Goal: Information Seeking & Learning: Learn about a topic

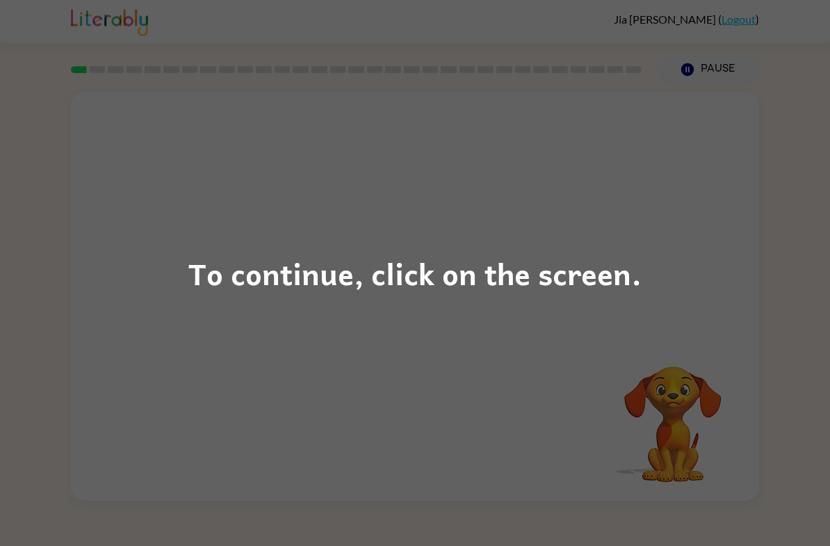
click at [663, 284] on div "To continue, click on the screen." at bounding box center [415, 273] width 830 height 546
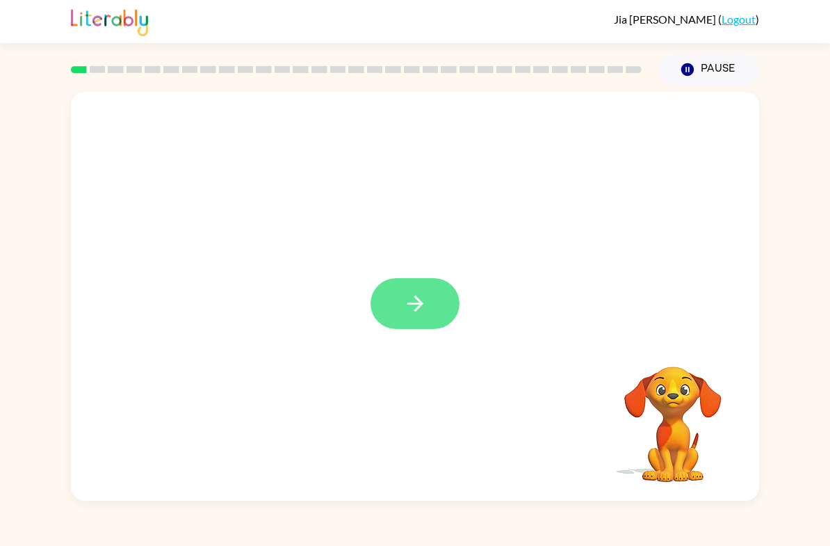
click at [423, 302] on icon "button" at bounding box center [415, 303] width 24 height 24
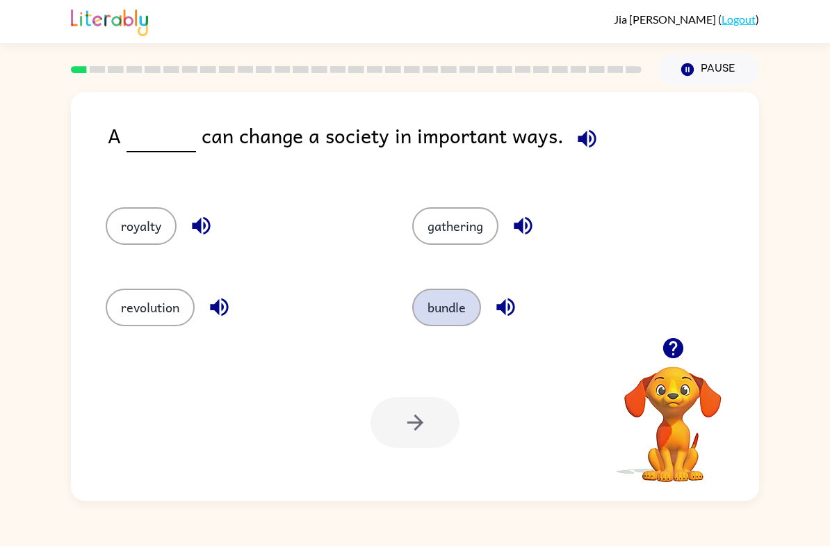
click at [453, 319] on button "bundle" at bounding box center [446, 308] width 69 height 38
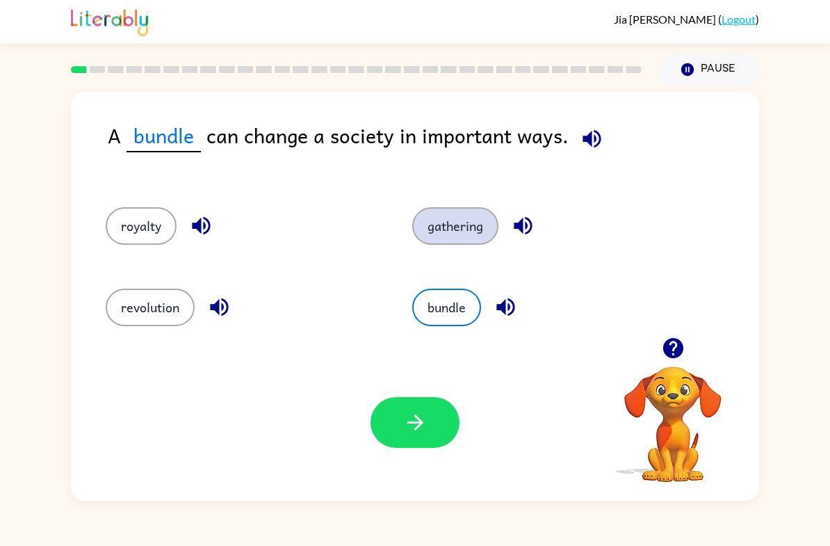
click at [462, 232] on button "gathering" at bounding box center [455, 226] width 86 height 38
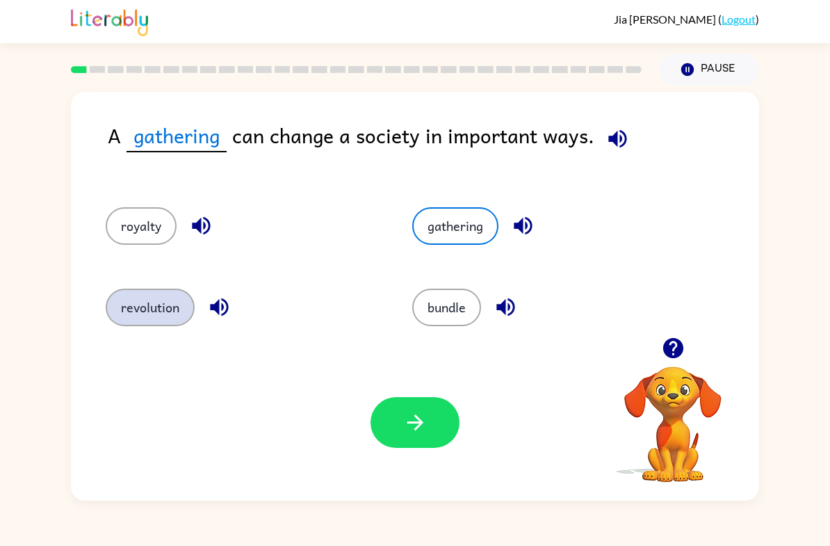
click at [120, 310] on button "revolution" at bounding box center [150, 308] width 89 height 38
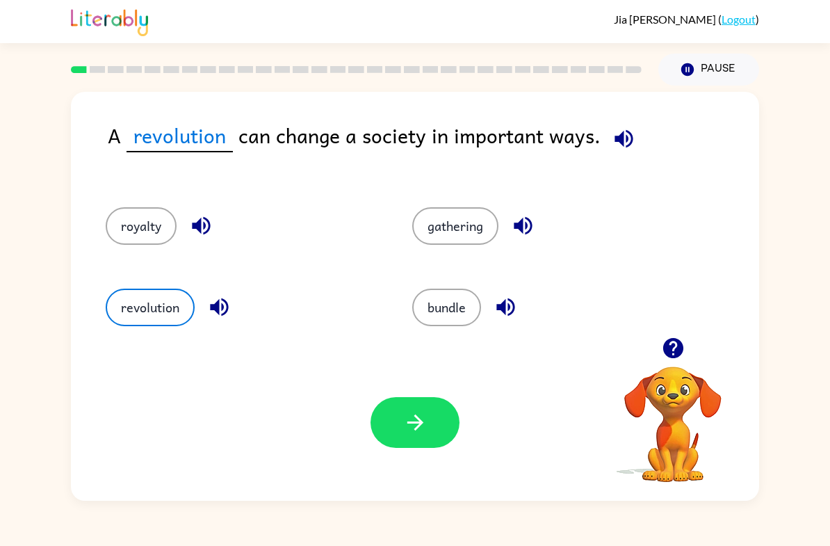
click at [129, 178] on div "A revolution can change a society in important ways." at bounding box center [434, 150] width 652 height 60
click at [138, 227] on button "royalty" at bounding box center [141, 226] width 71 height 38
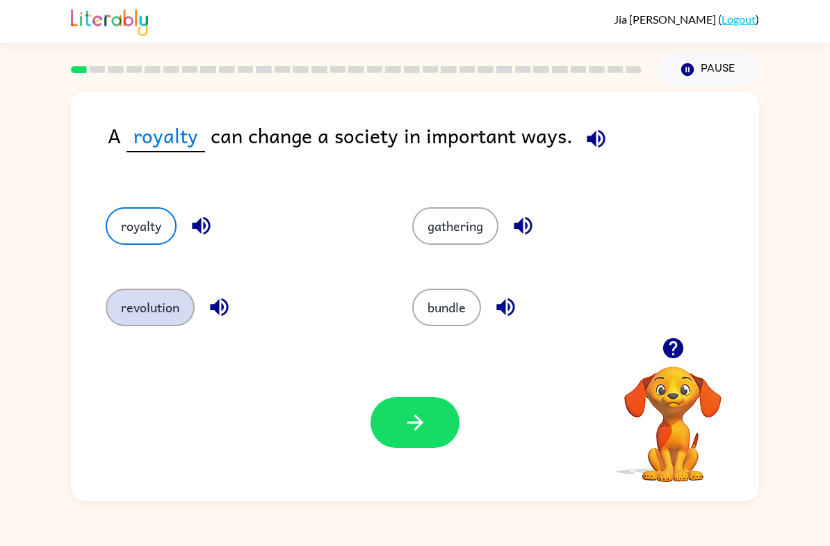
click at [127, 325] on button "revolution" at bounding box center [150, 308] width 89 height 38
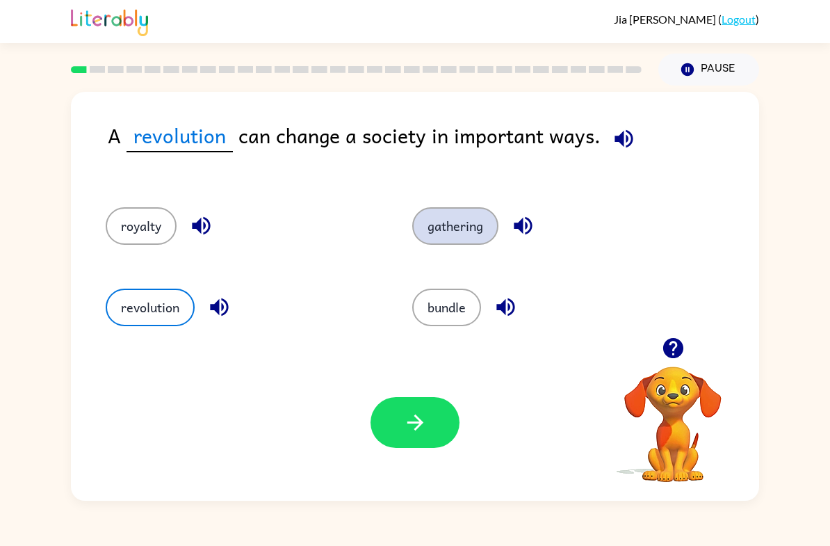
click at [467, 230] on button "gathering" at bounding box center [455, 226] width 86 height 38
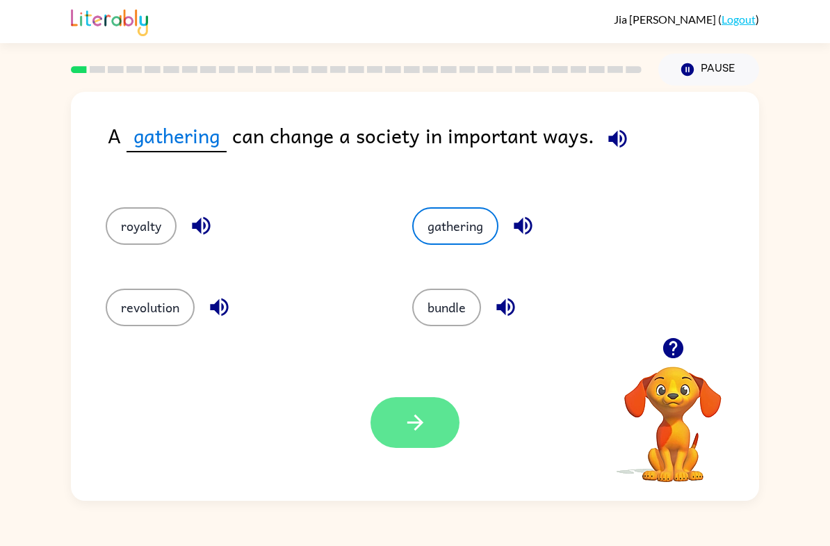
click at [451, 435] on button "button" at bounding box center [415, 422] width 89 height 51
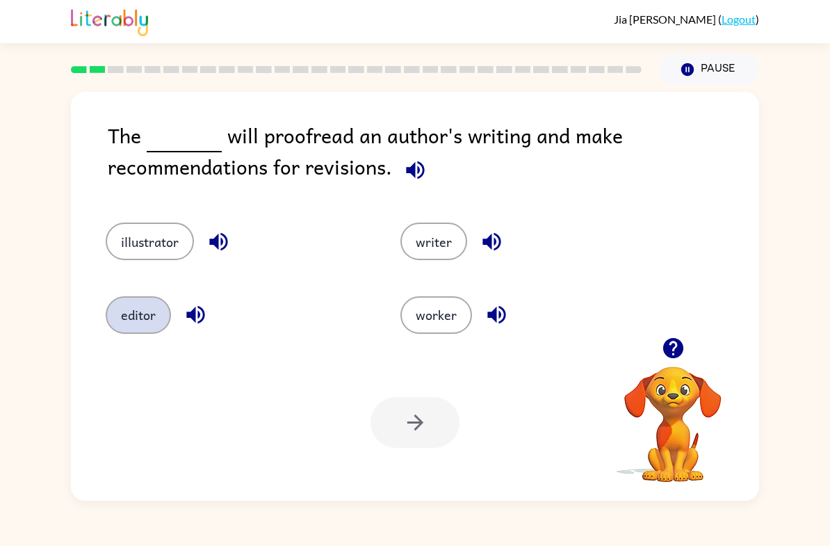
click at [127, 321] on button "editor" at bounding box center [138, 315] width 65 height 38
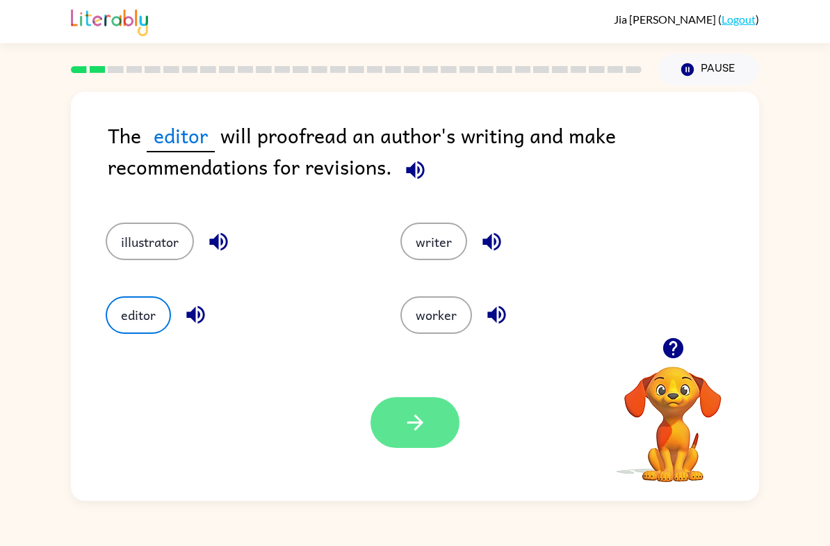
click at [397, 425] on button "button" at bounding box center [415, 422] width 89 height 51
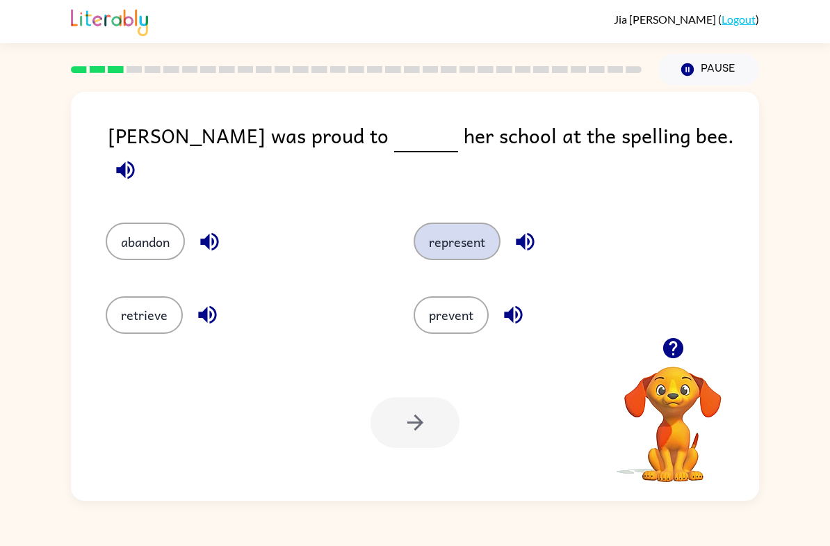
click at [462, 232] on button "represent" at bounding box center [457, 242] width 87 height 38
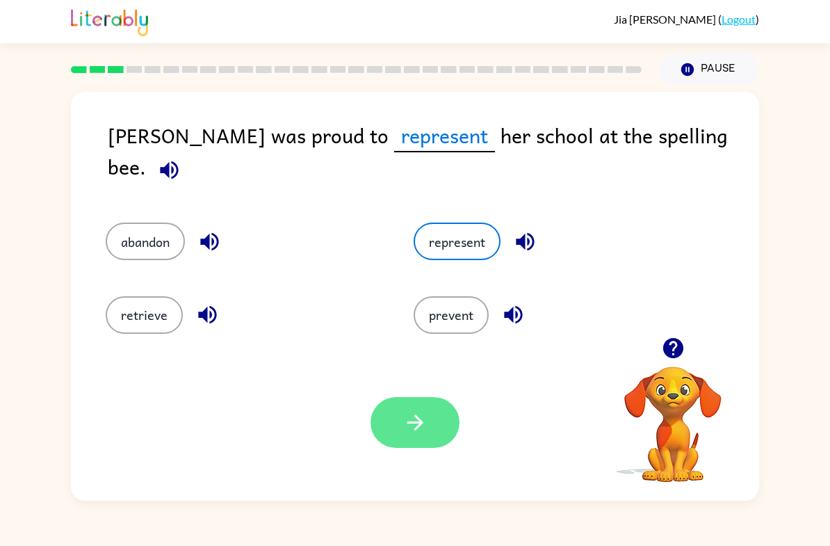
click at [428, 440] on button "button" at bounding box center [415, 422] width 89 height 51
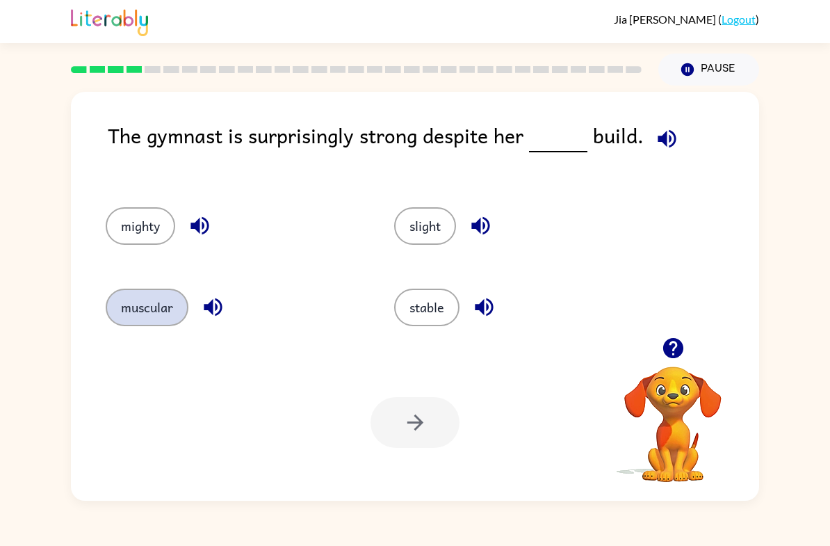
click at [140, 316] on button "muscular" at bounding box center [147, 308] width 83 height 38
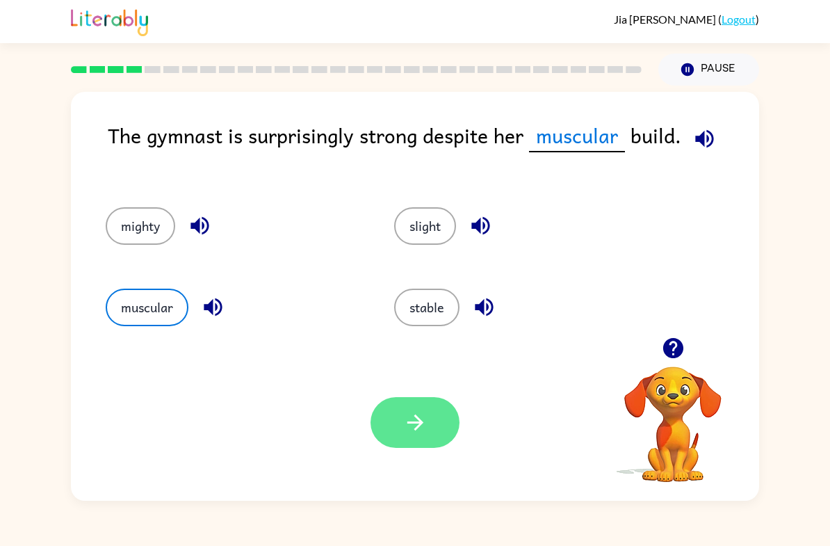
click at [422, 421] on icon "button" at bounding box center [415, 422] width 24 height 24
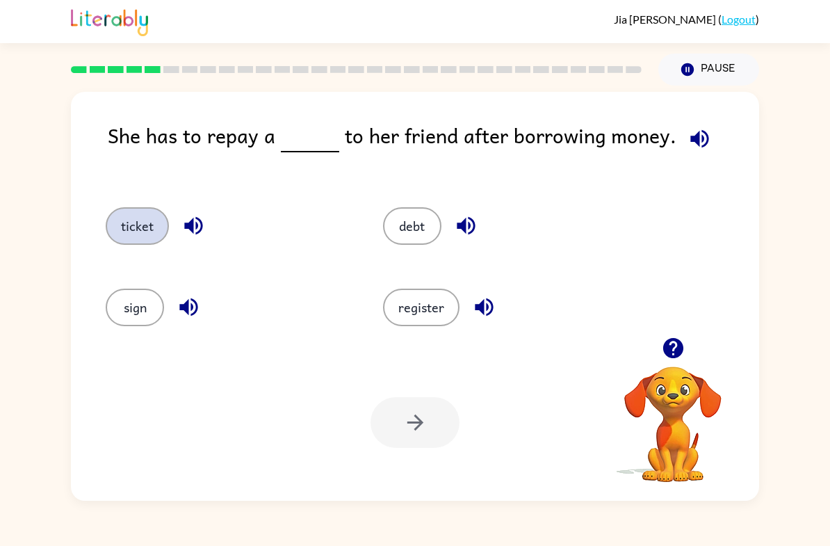
click at [131, 227] on button "ticket" at bounding box center [137, 226] width 63 height 38
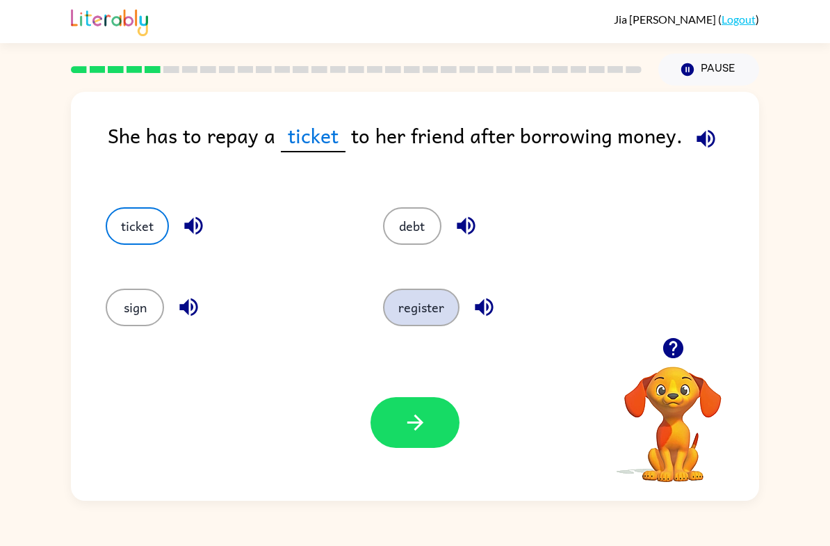
click at [444, 301] on button "register" at bounding box center [421, 308] width 77 height 38
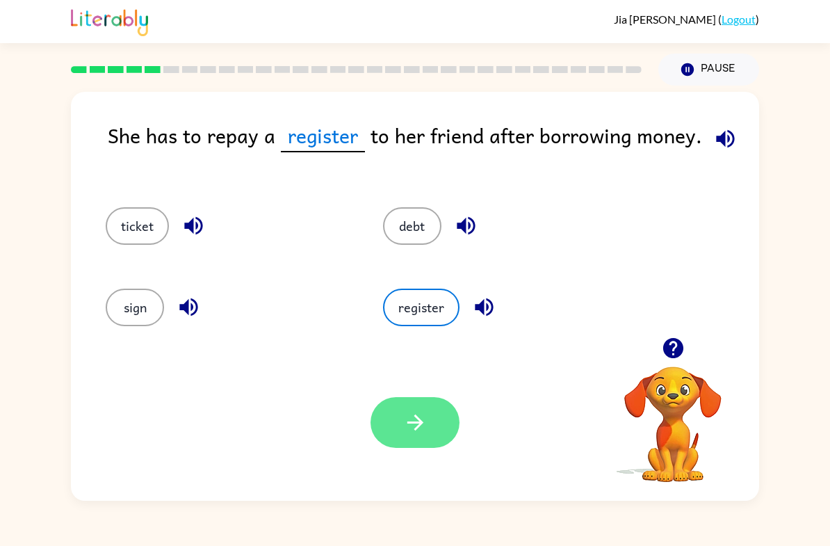
click at [434, 427] on button "button" at bounding box center [415, 422] width 89 height 51
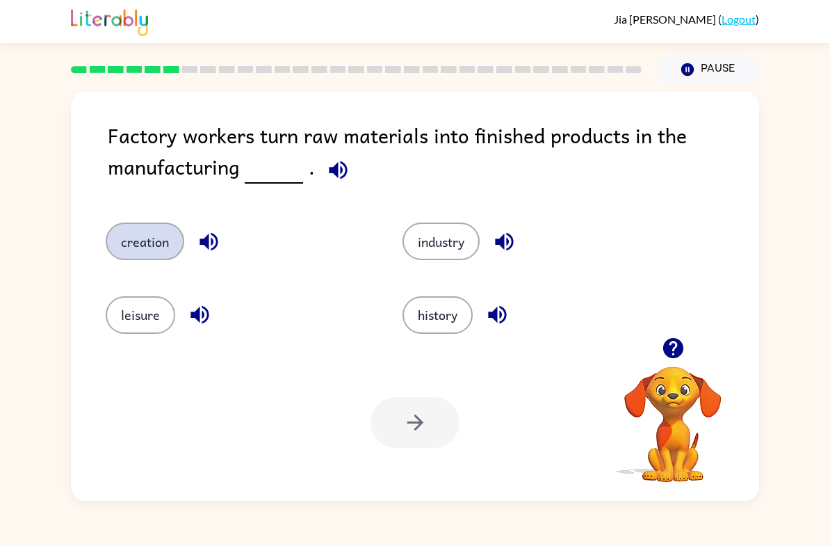
click at [129, 245] on button "creation" at bounding box center [145, 242] width 79 height 38
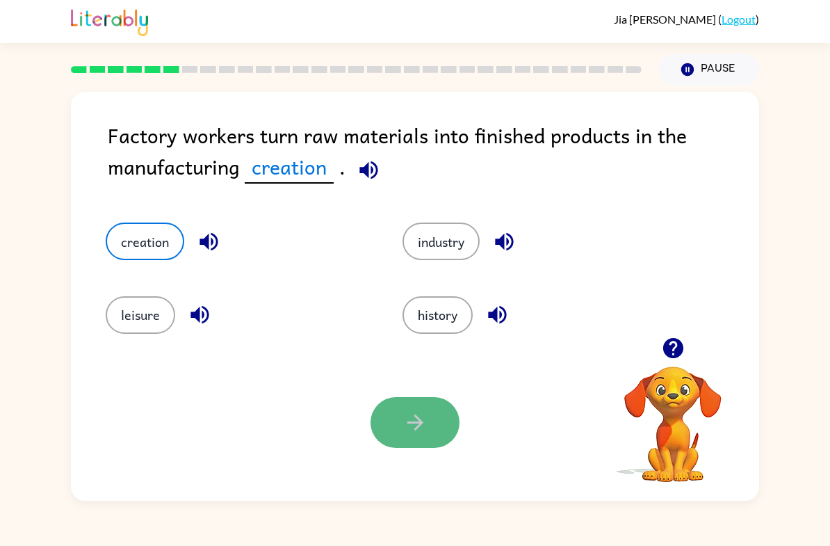
click at [402, 442] on button "button" at bounding box center [415, 422] width 89 height 51
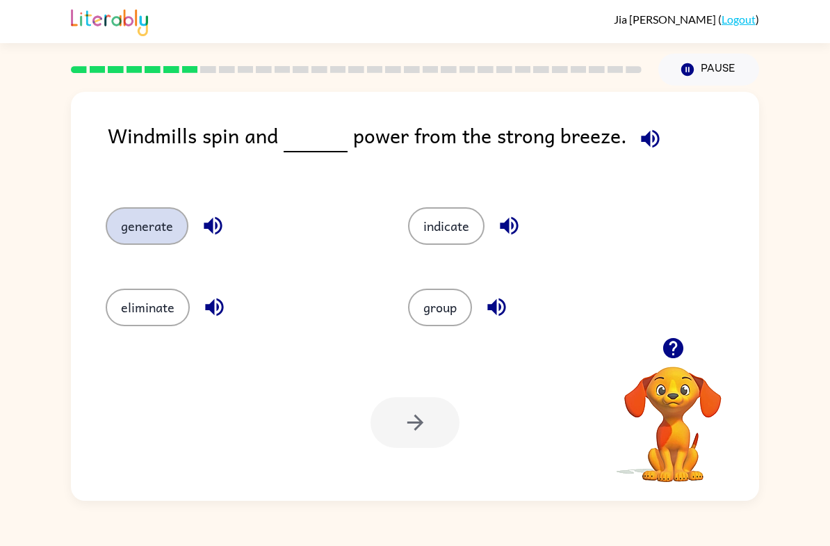
click at [106, 223] on button "generate" at bounding box center [147, 226] width 83 height 38
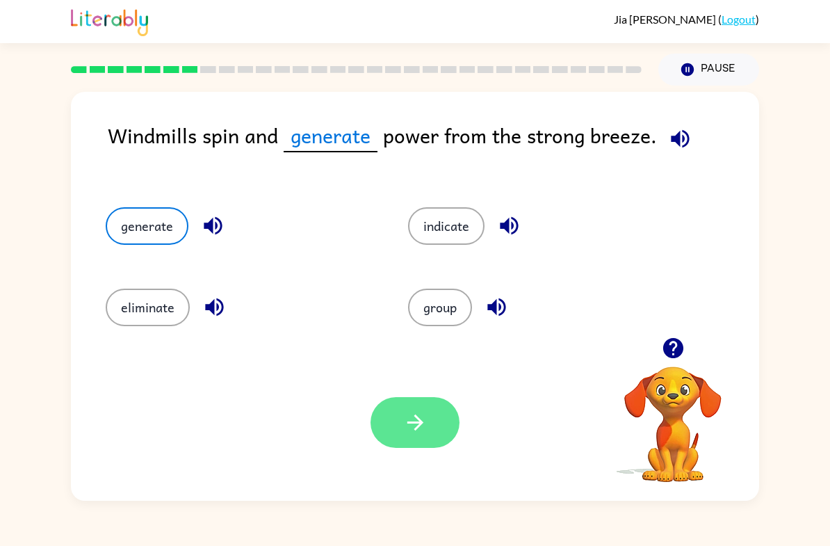
click at [399, 410] on button "button" at bounding box center [415, 422] width 89 height 51
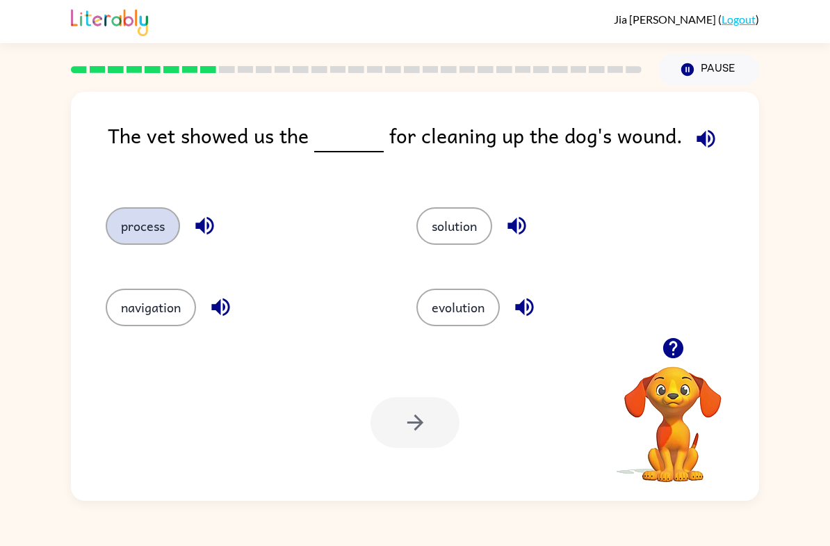
click at [133, 239] on button "process" at bounding box center [143, 226] width 74 height 38
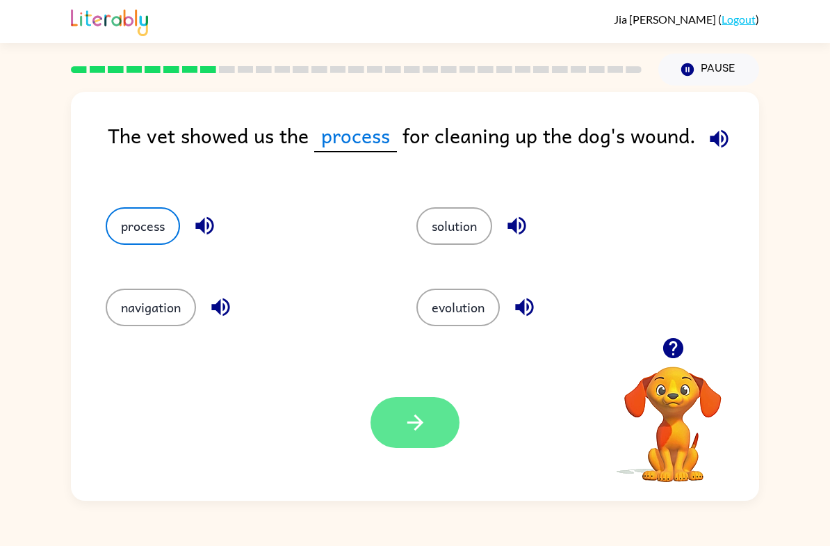
click at [392, 430] on button "button" at bounding box center [415, 422] width 89 height 51
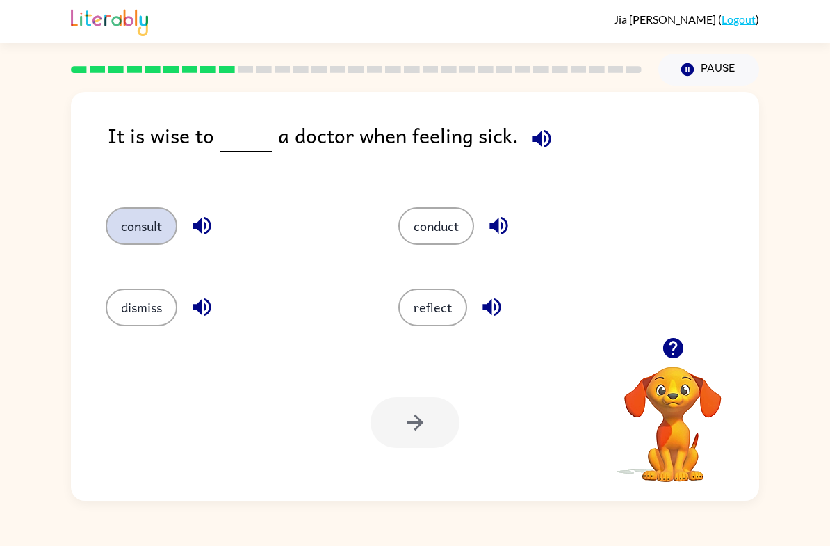
click at [131, 243] on button "consult" at bounding box center [142, 226] width 72 height 38
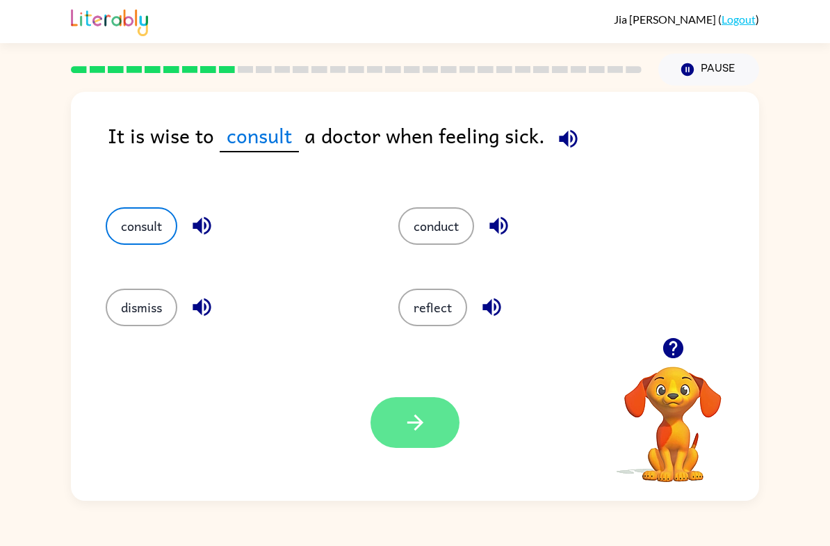
click at [413, 408] on button "button" at bounding box center [415, 422] width 89 height 51
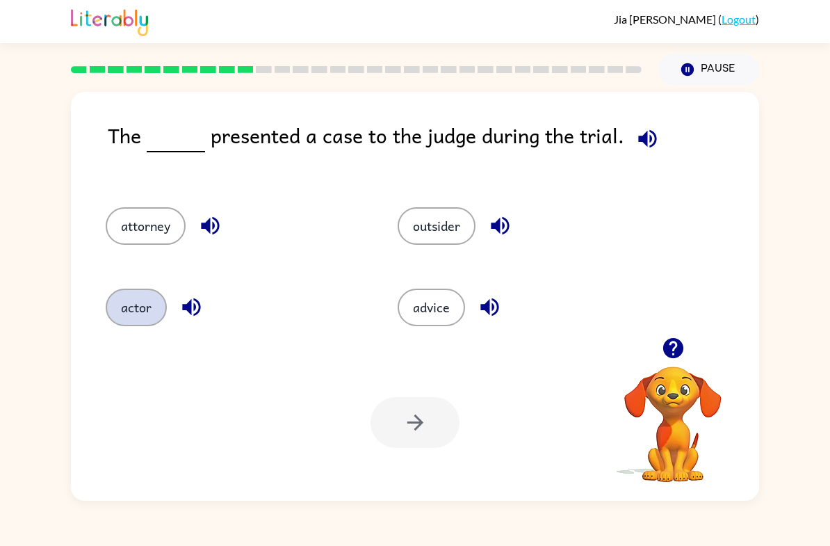
click at [152, 319] on button "actor" at bounding box center [136, 308] width 61 height 38
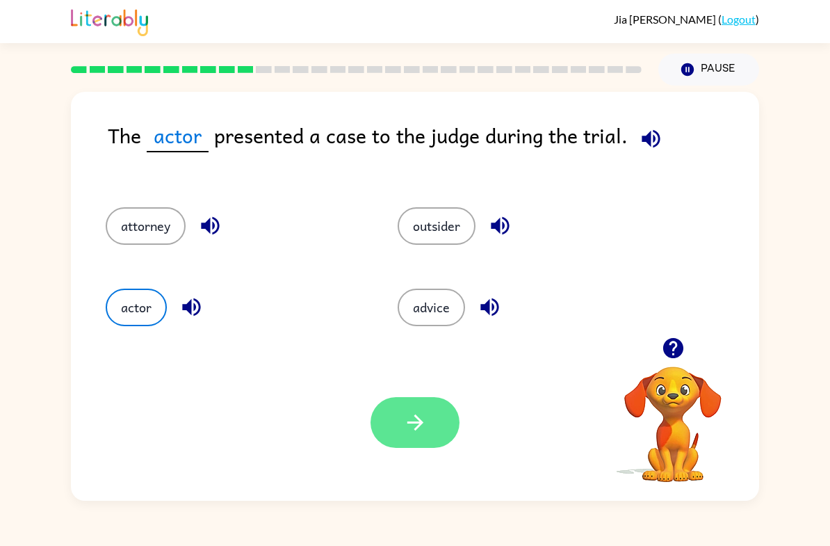
click at [421, 437] on button "button" at bounding box center [415, 422] width 89 height 51
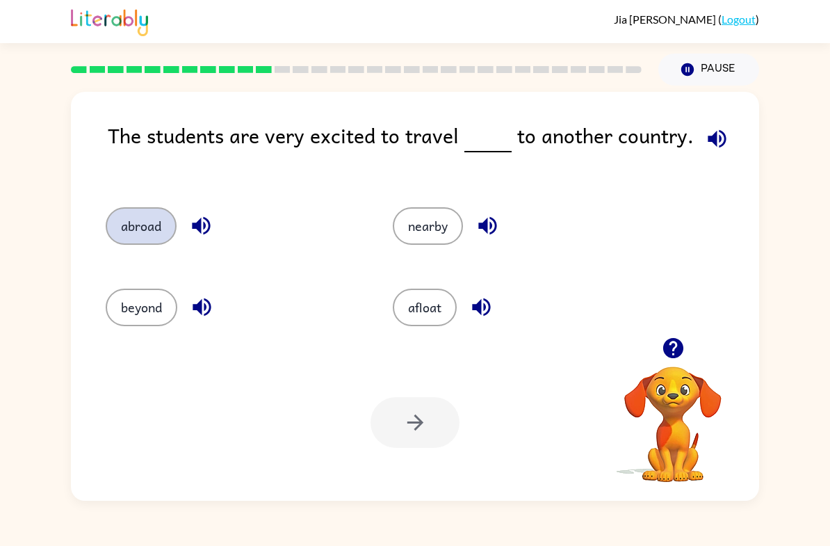
click at [152, 238] on button "abroad" at bounding box center [141, 226] width 71 height 38
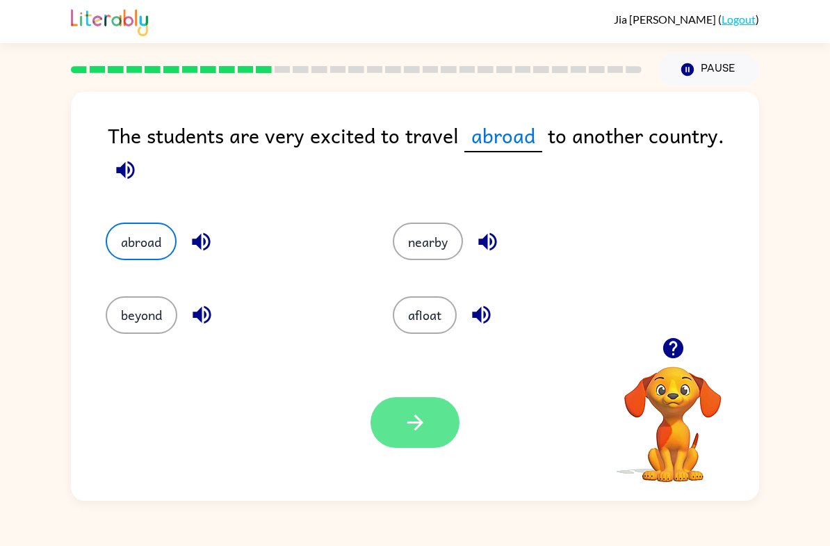
click at [434, 433] on button "button" at bounding box center [415, 422] width 89 height 51
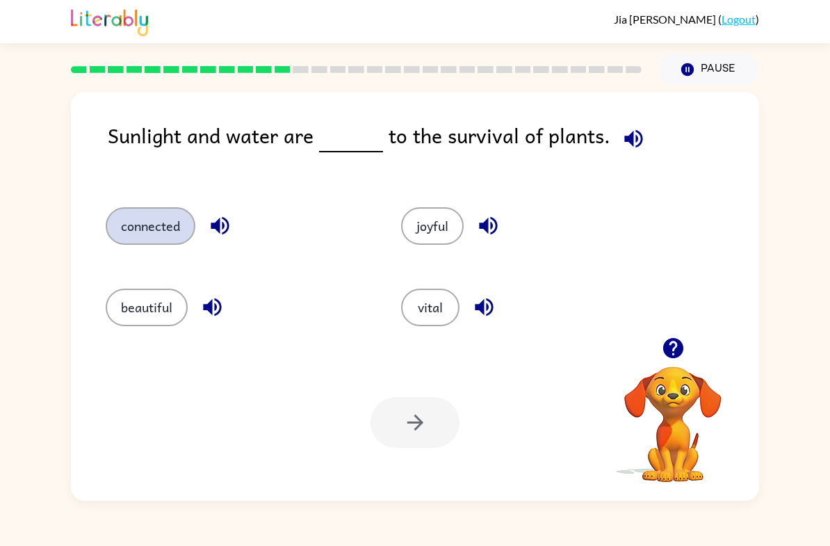
click at [168, 227] on button "connected" at bounding box center [151, 226] width 90 height 38
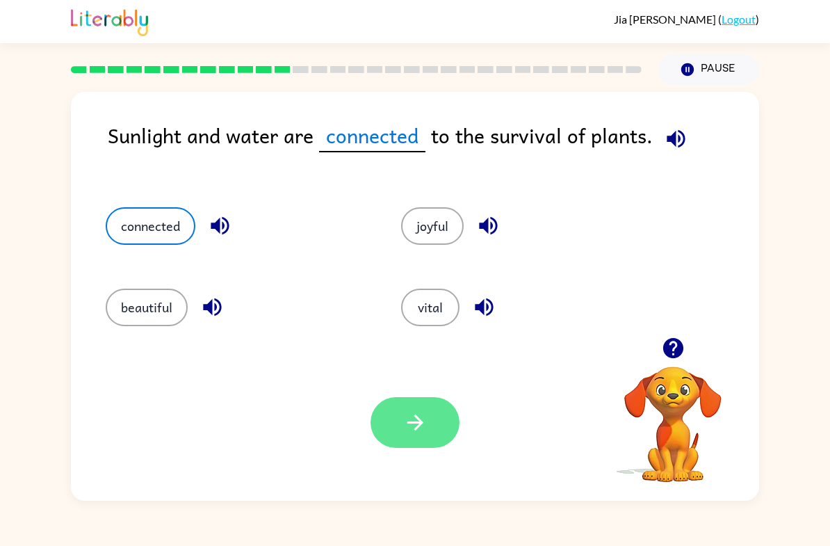
click at [398, 411] on button "button" at bounding box center [415, 422] width 89 height 51
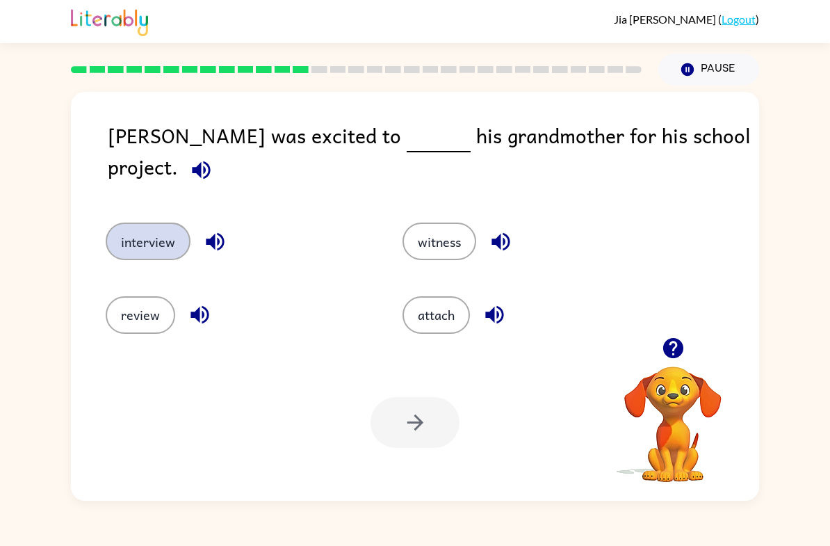
click at [151, 233] on button "interview" at bounding box center [148, 242] width 85 height 38
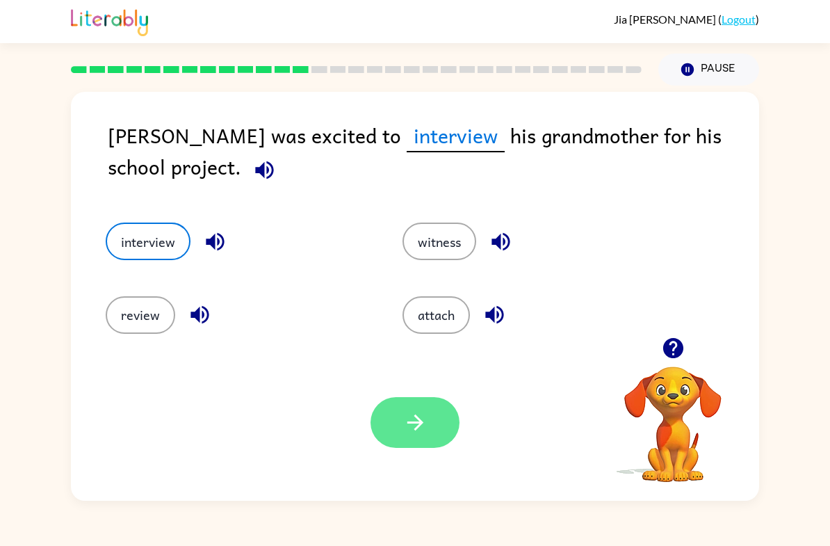
click at [405, 442] on button "button" at bounding box center [415, 422] width 89 height 51
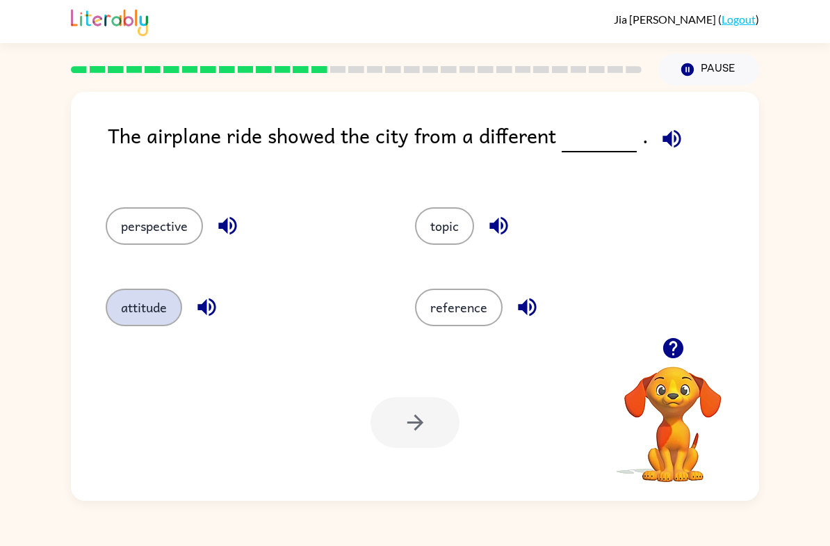
click at [143, 326] on button "attitude" at bounding box center [144, 308] width 77 height 38
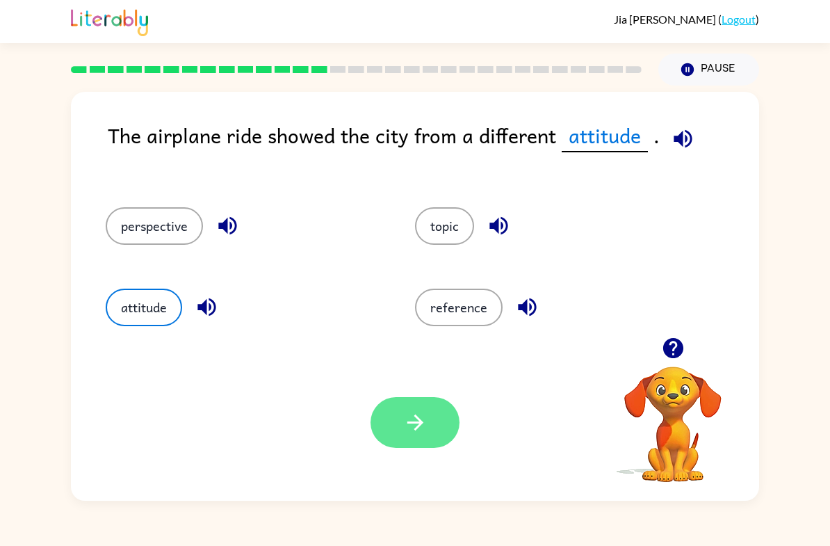
click at [415, 424] on icon "button" at bounding box center [415, 423] width 16 height 16
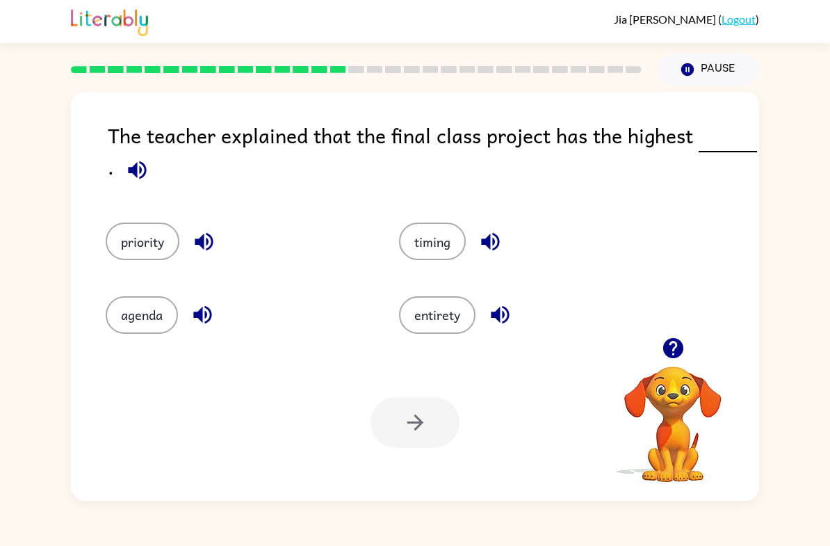
click at [218, 252] on button "button" at bounding box center [203, 241] width 35 height 35
click at [196, 311] on icon "button" at bounding box center [203, 315] width 24 height 24
click at [495, 316] on icon "button" at bounding box center [500, 315] width 18 height 18
click at [478, 243] on button "button" at bounding box center [490, 241] width 35 height 35
click at [149, 229] on button "priority" at bounding box center [143, 242] width 74 height 38
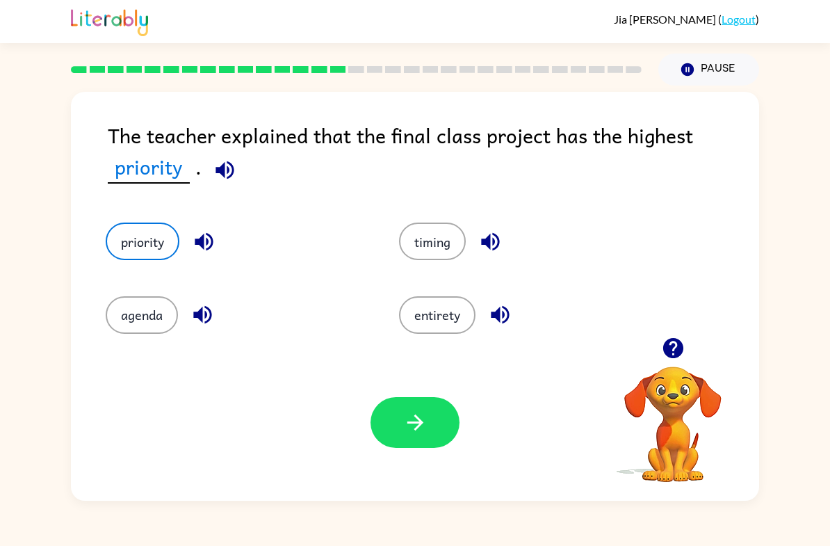
click at [430, 441] on button "button" at bounding box center [415, 422] width 89 height 51
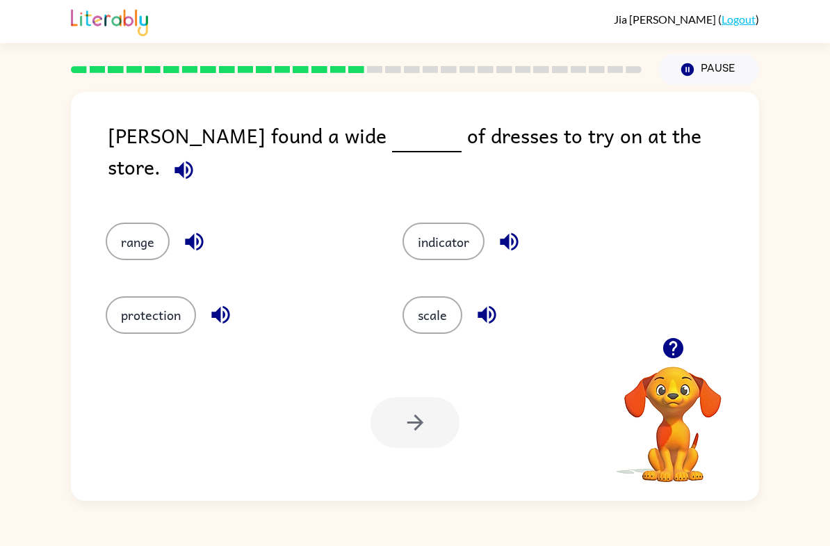
click at [131, 224] on button "range" at bounding box center [138, 242] width 64 height 38
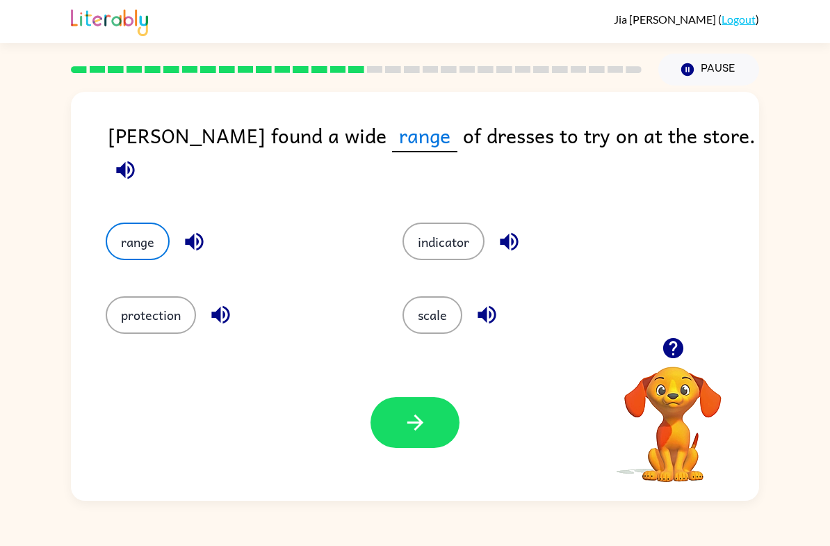
click at [424, 223] on button "indicator" at bounding box center [444, 242] width 82 height 38
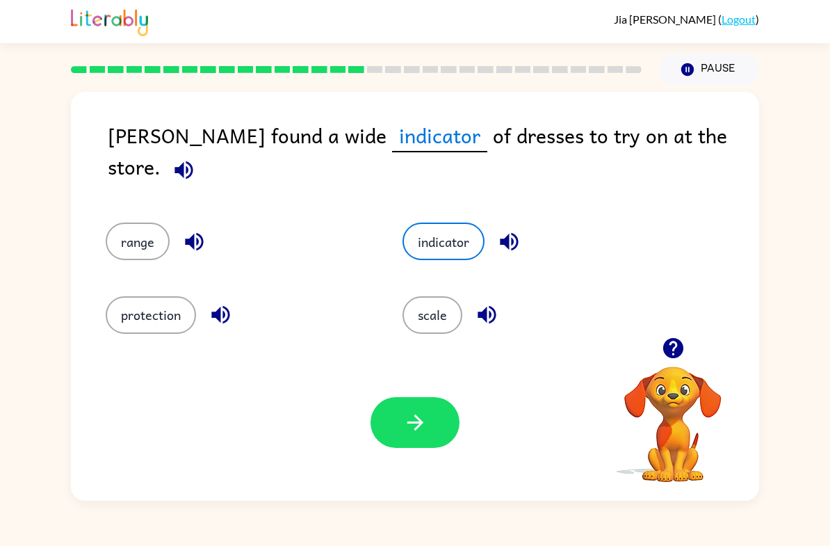
click at [125, 230] on button "range" at bounding box center [138, 242] width 64 height 38
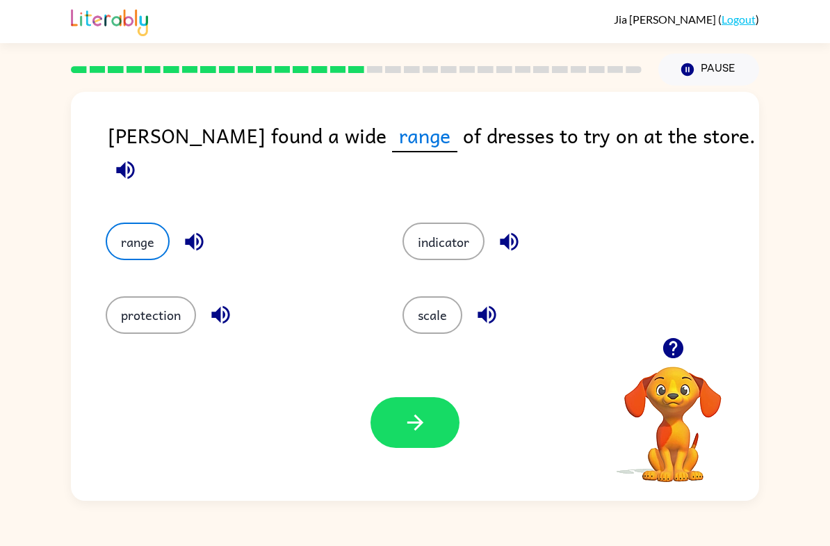
click at [435, 230] on button "indicator" at bounding box center [444, 242] width 82 height 38
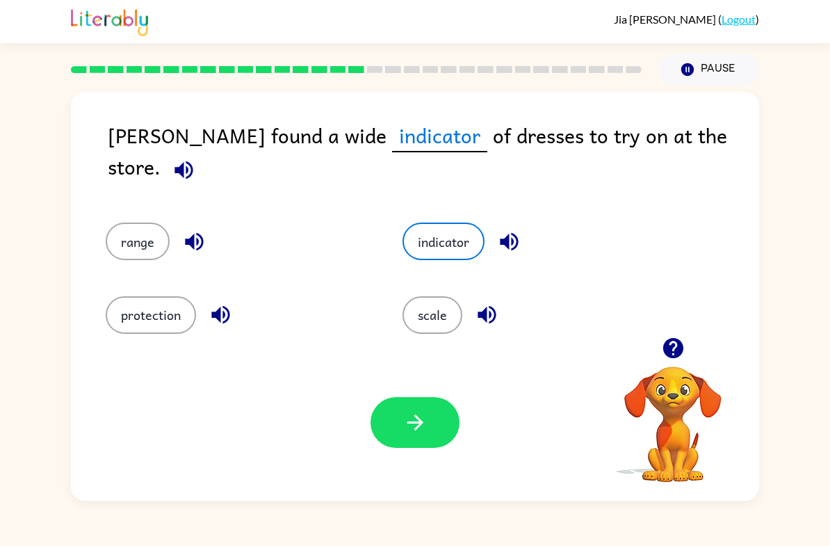
click at [174, 296] on button "protection" at bounding box center [151, 315] width 90 height 38
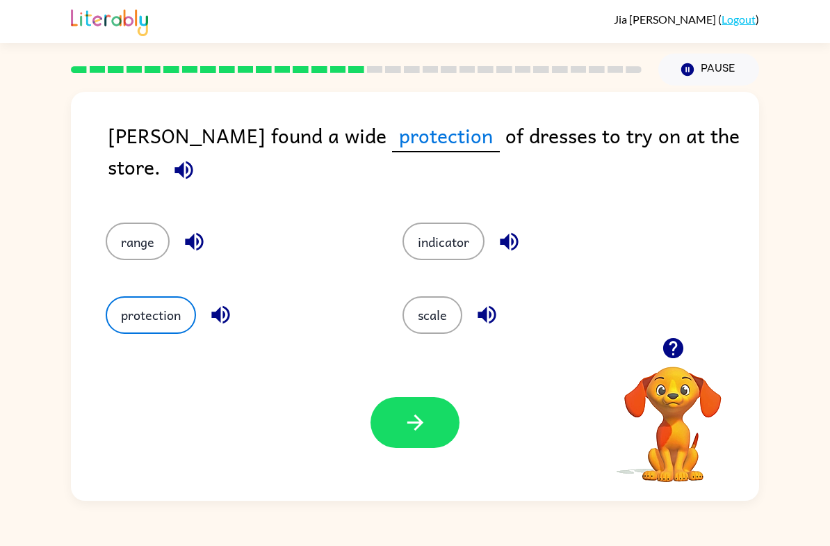
click at [422, 244] on button "indicator" at bounding box center [444, 242] width 82 height 38
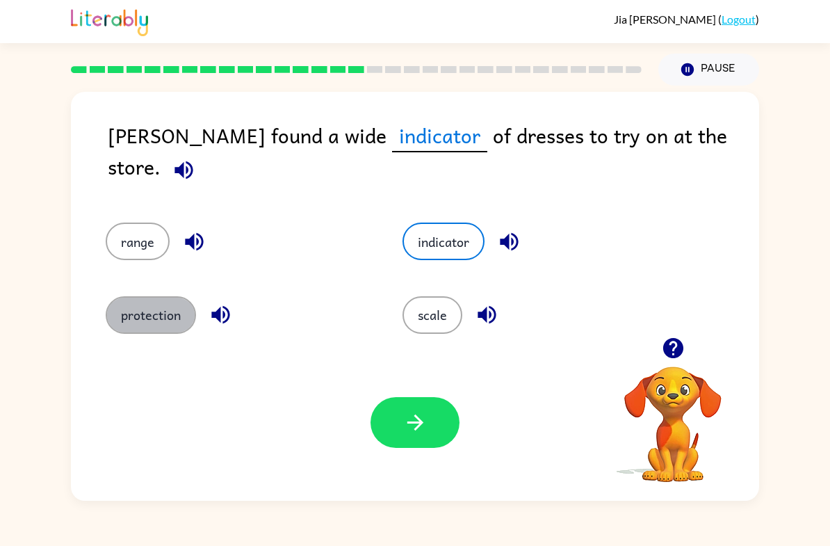
click at [122, 300] on button "protection" at bounding box center [151, 315] width 90 height 38
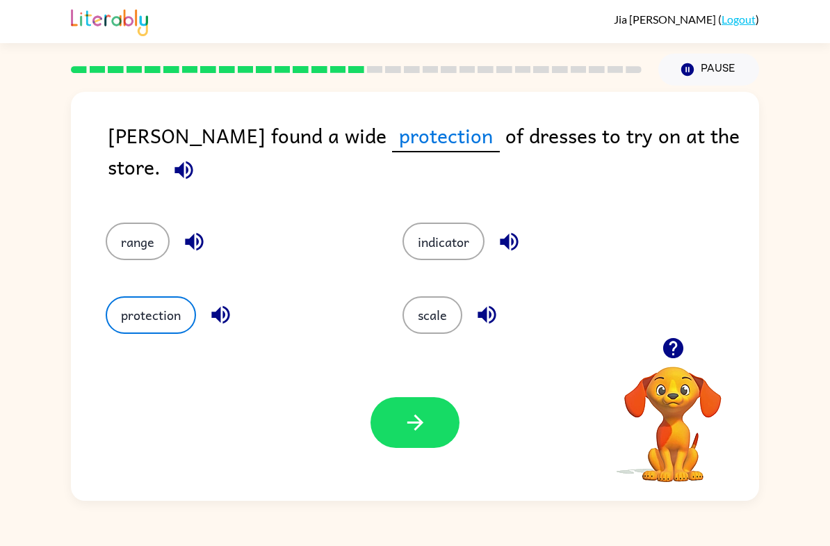
click at [435, 227] on button "indicator" at bounding box center [444, 242] width 82 height 38
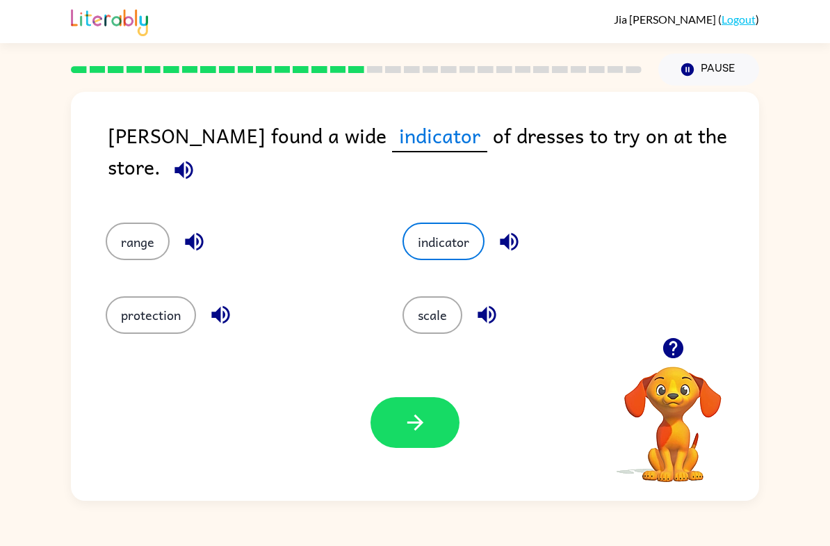
click at [586, 363] on div "Your browser must support playing .mp4 files to use Literably. Please try using…" at bounding box center [415, 422] width 689 height 156
click at [436, 425] on button "button" at bounding box center [415, 422] width 89 height 51
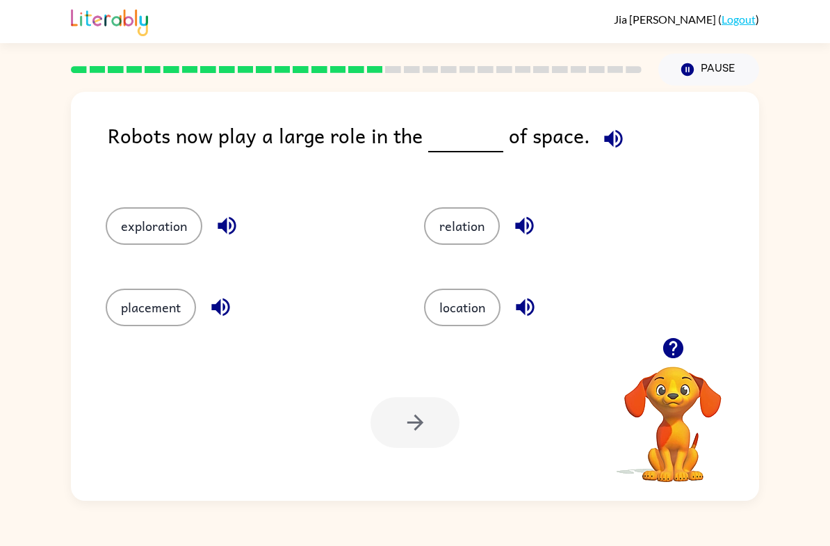
click at [150, 216] on button "exploration" at bounding box center [154, 226] width 97 height 38
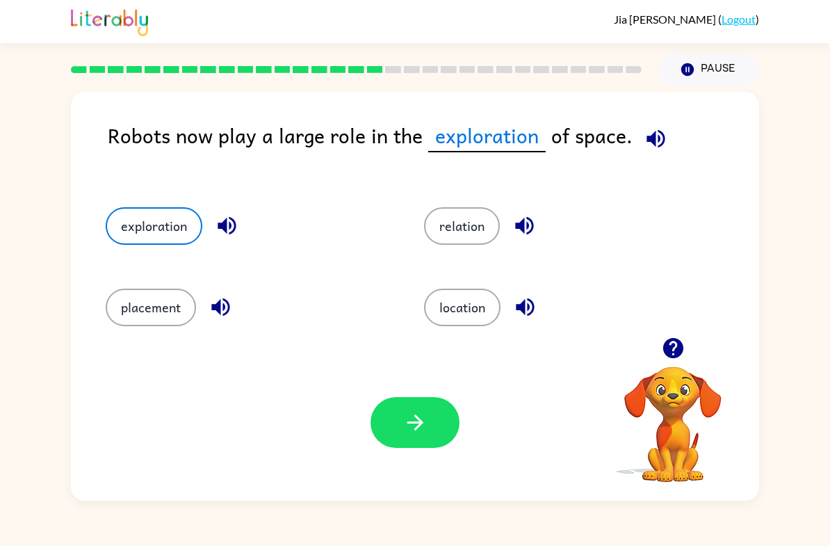
click at [417, 413] on icon "button" at bounding box center [415, 422] width 24 height 24
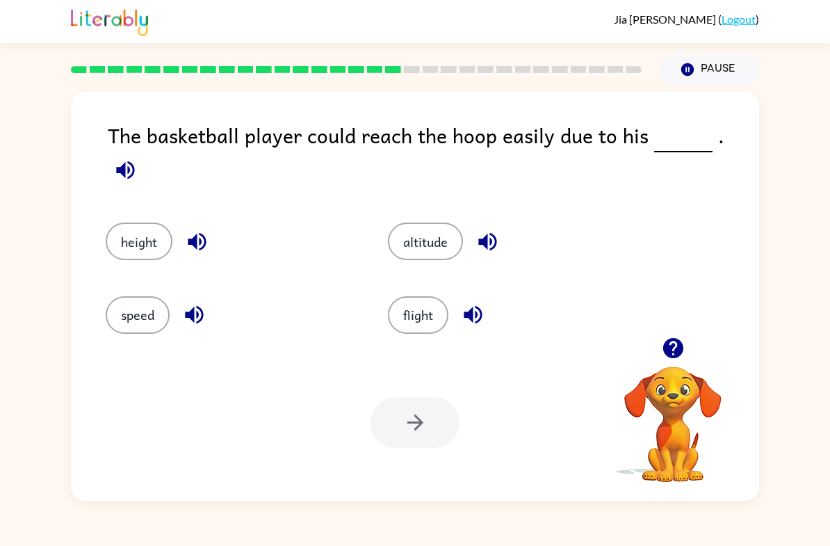
click at [118, 225] on button "height" at bounding box center [139, 242] width 67 height 38
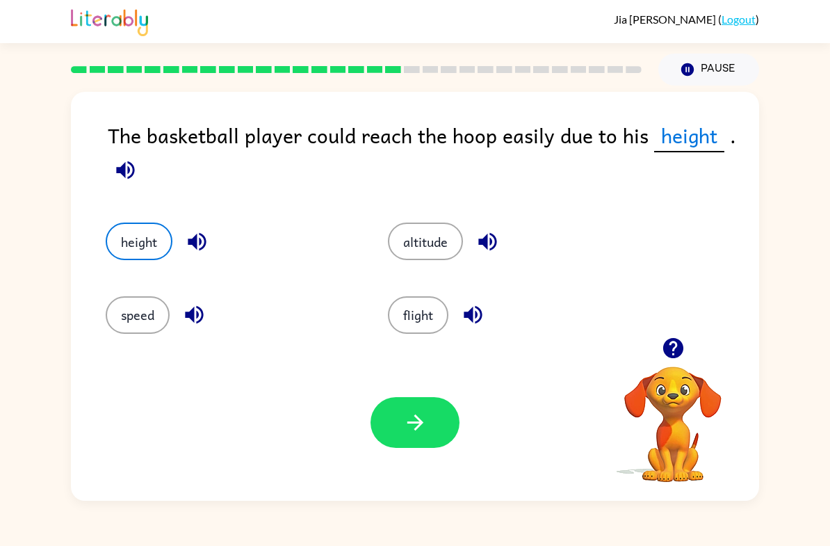
click at [392, 413] on button "button" at bounding box center [415, 422] width 89 height 51
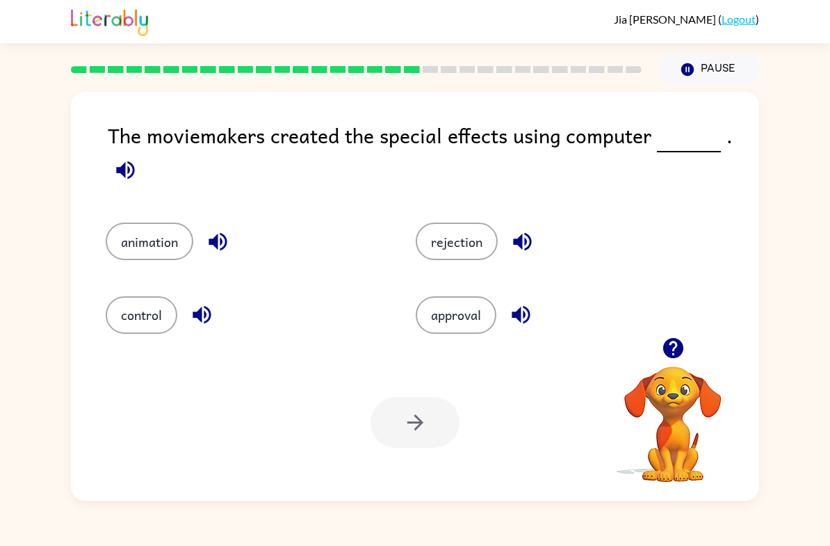
click at [136, 309] on button "control" at bounding box center [142, 315] width 72 height 38
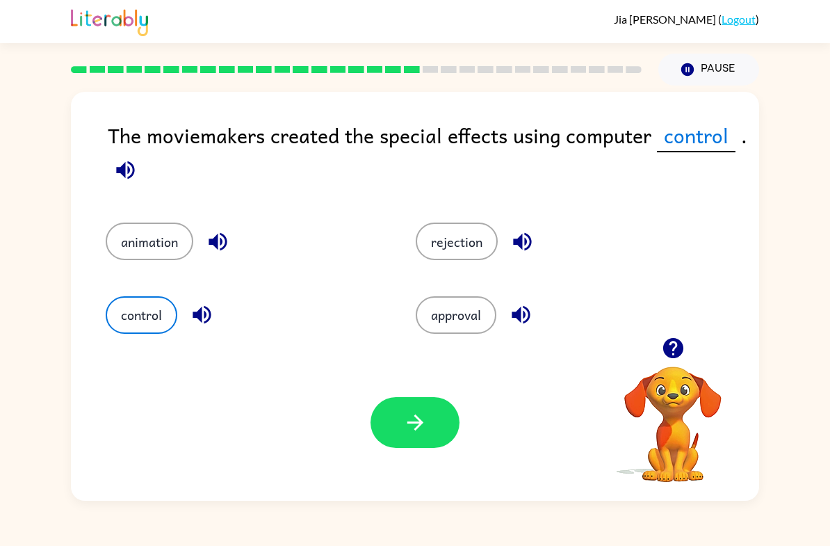
click at [391, 417] on button "button" at bounding box center [415, 422] width 89 height 51
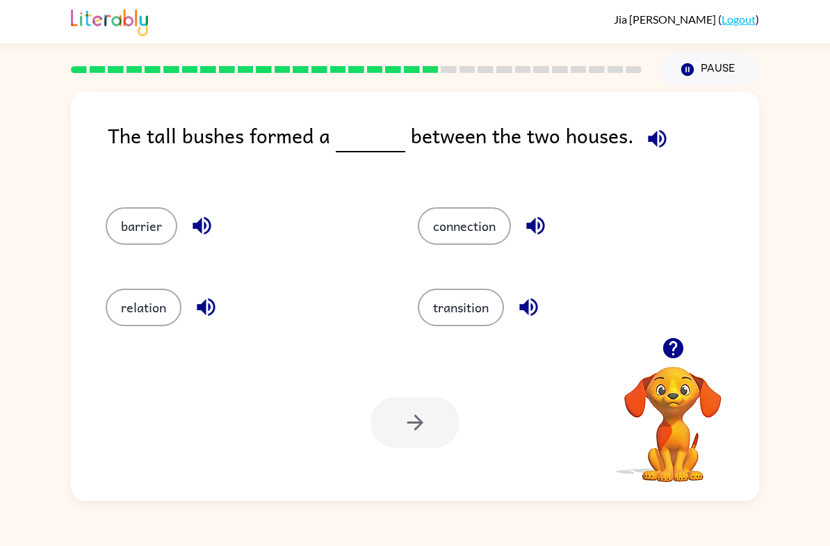
click at [147, 305] on button "relation" at bounding box center [144, 308] width 76 height 38
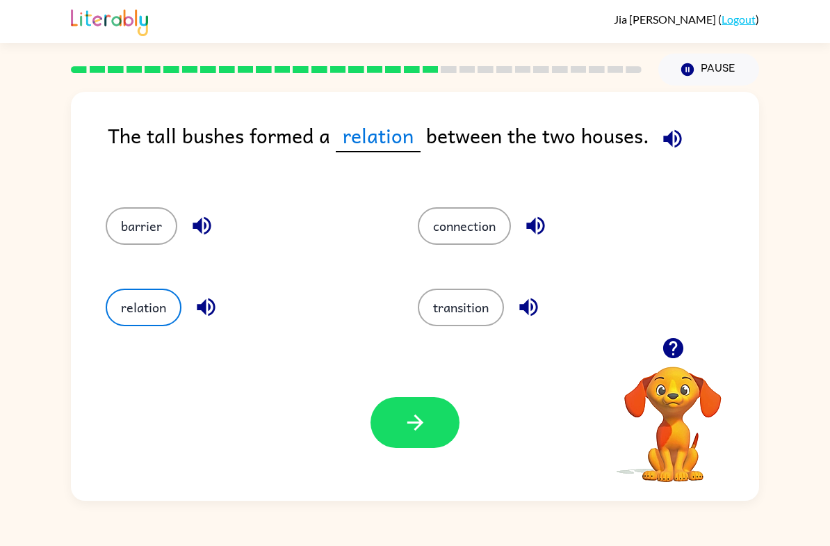
click at [410, 437] on button "button" at bounding box center [415, 422] width 89 height 51
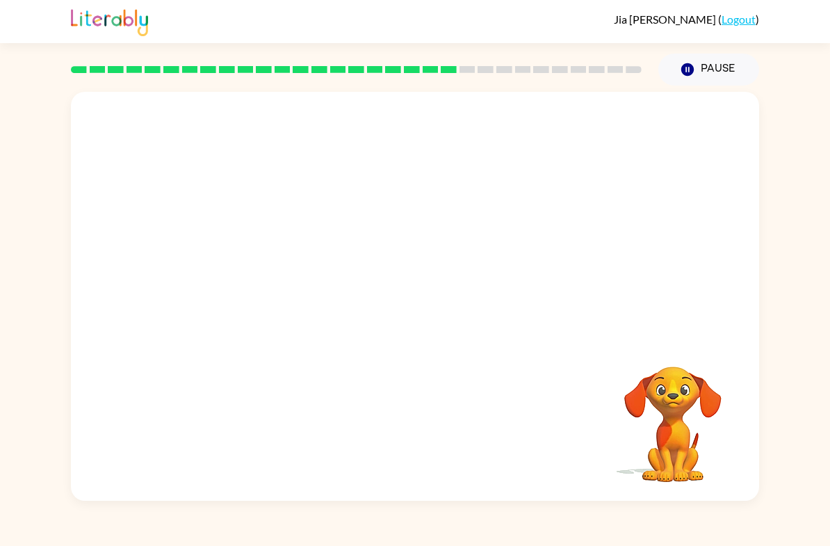
click at [273, 339] on div "Your browser must support playing .mp4 files to use Literably. Please try using…" at bounding box center [415, 296] width 689 height 409
click at [280, 301] on video "Your browser must support playing .mp4 files to use Literably. Please try using…" at bounding box center [415, 215] width 689 height 246
click at [300, 286] on video "Your browser must support playing .mp4 files to use Literably. Please try using…" at bounding box center [415, 215] width 689 height 246
click at [452, 284] on div at bounding box center [415, 303] width 89 height 51
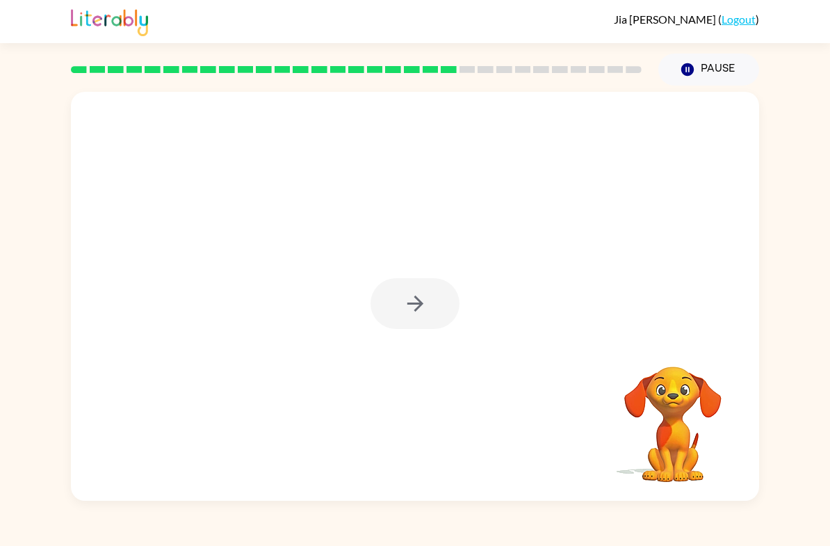
click at [419, 298] on div at bounding box center [415, 303] width 89 height 51
click at [417, 298] on div at bounding box center [415, 303] width 89 height 51
click at [453, 293] on div at bounding box center [415, 303] width 89 height 51
click at [414, 282] on button "button" at bounding box center [415, 303] width 89 height 51
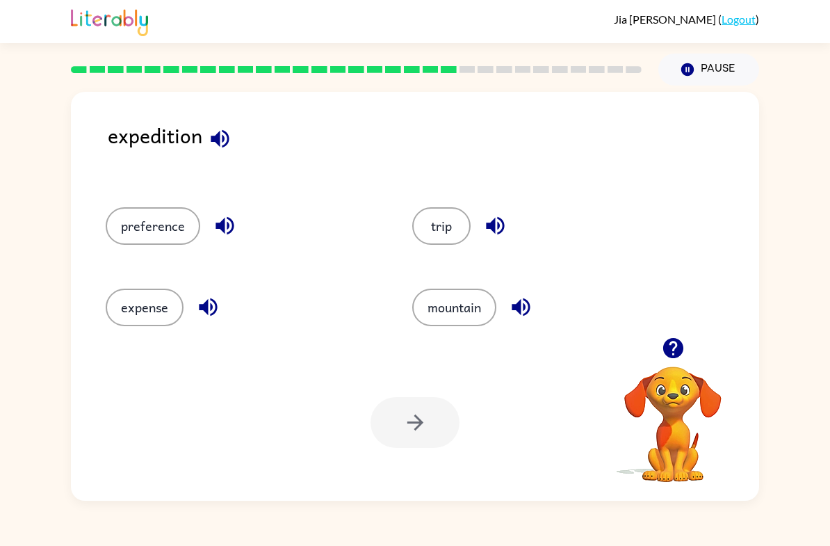
click at [143, 298] on button "expense" at bounding box center [145, 308] width 78 height 38
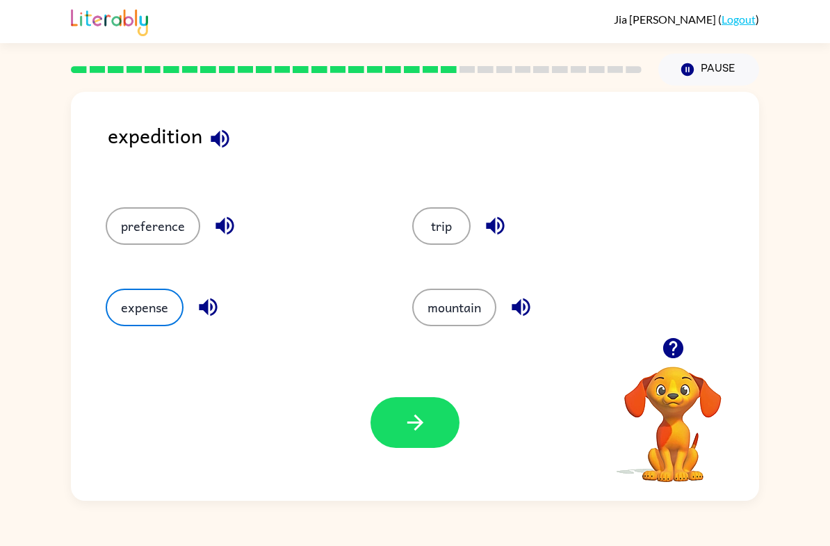
click at [392, 428] on button "button" at bounding box center [415, 422] width 89 height 51
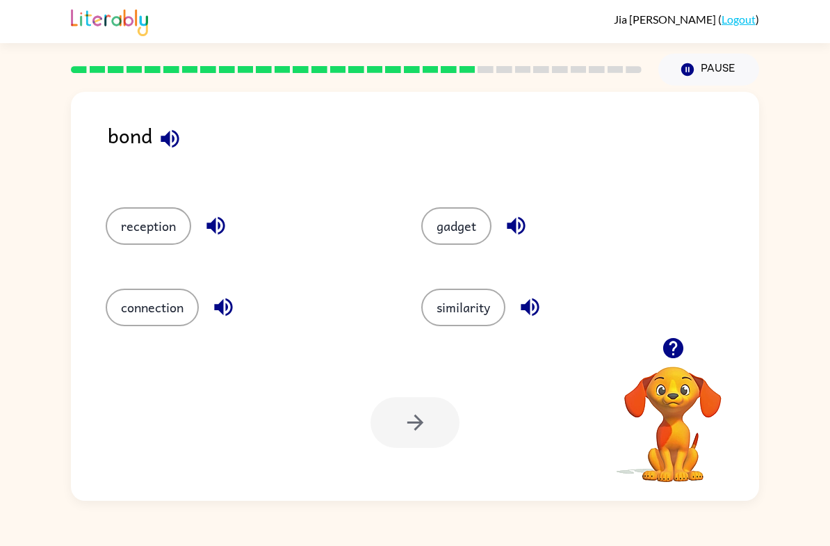
click at [162, 307] on button "connection" at bounding box center [152, 308] width 93 height 38
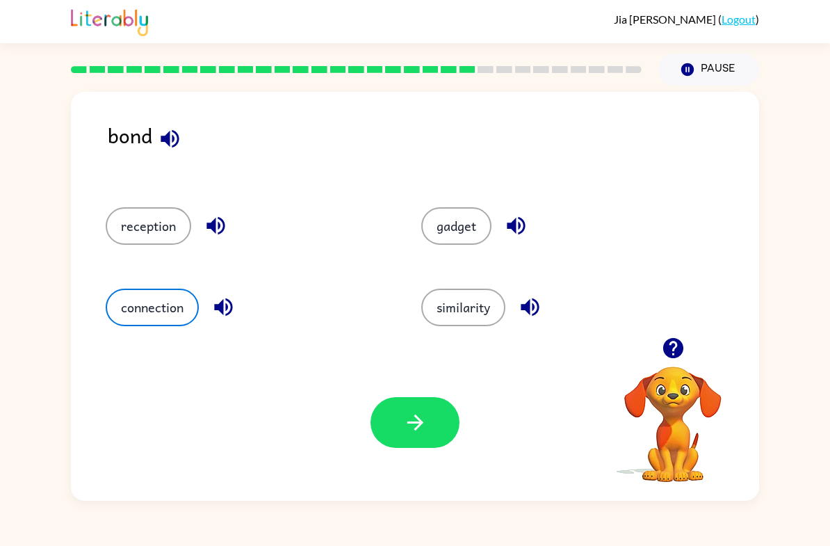
click at [420, 431] on icon "button" at bounding box center [415, 422] width 24 height 24
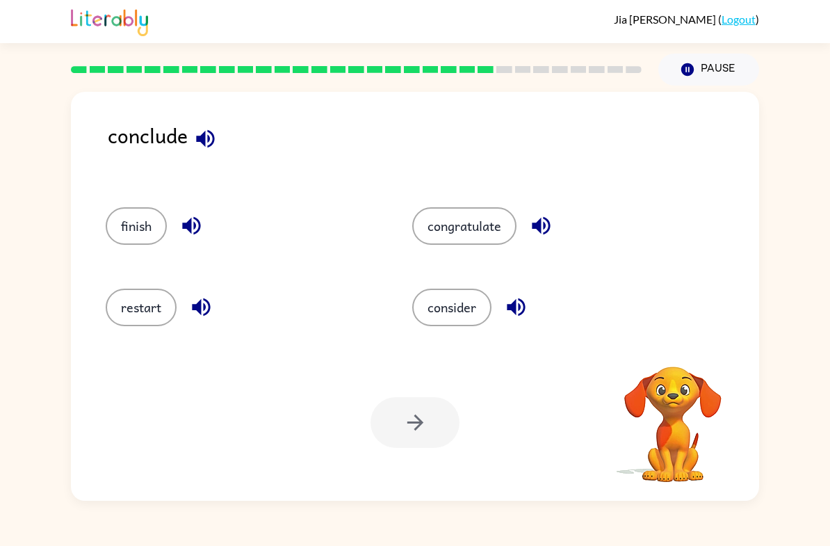
click at [161, 227] on button "finish" at bounding box center [136, 226] width 61 height 38
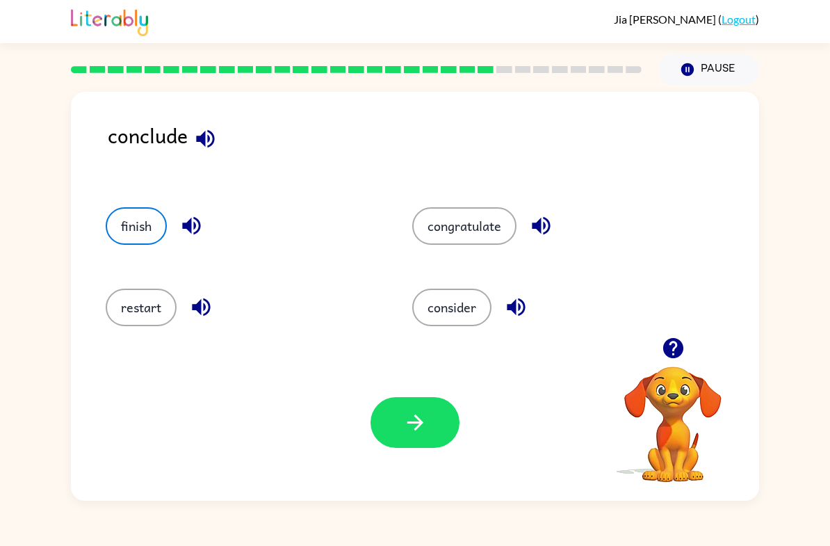
click at [426, 426] on icon "button" at bounding box center [415, 422] width 24 height 24
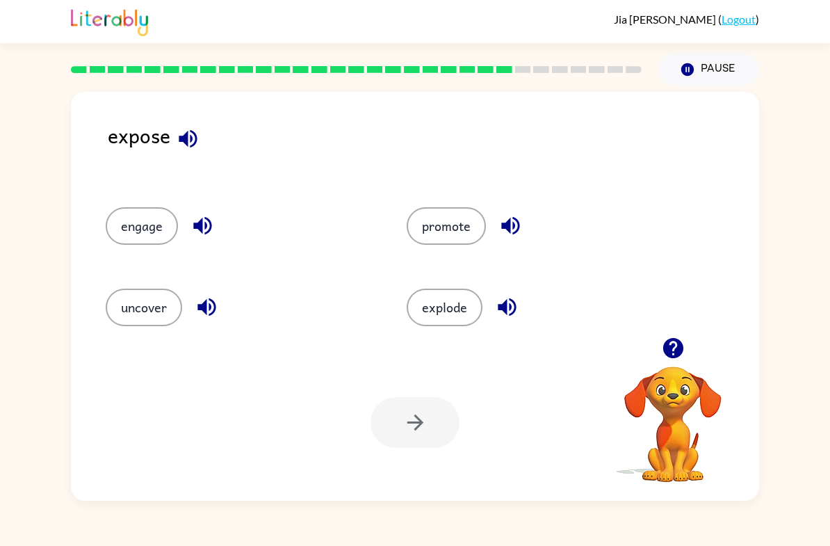
click at [458, 228] on button "promote" at bounding box center [446, 226] width 79 height 38
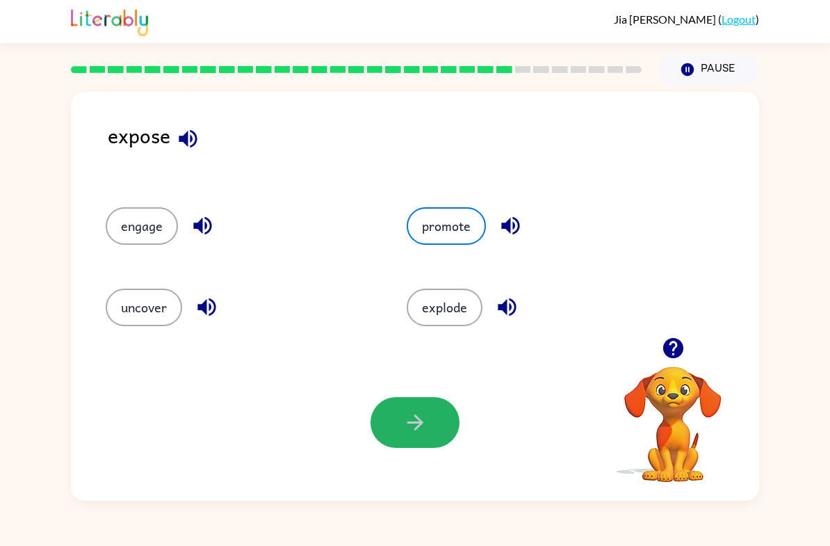
click at [424, 427] on icon "button" at bounding box center [415, 422] width 24 height 24
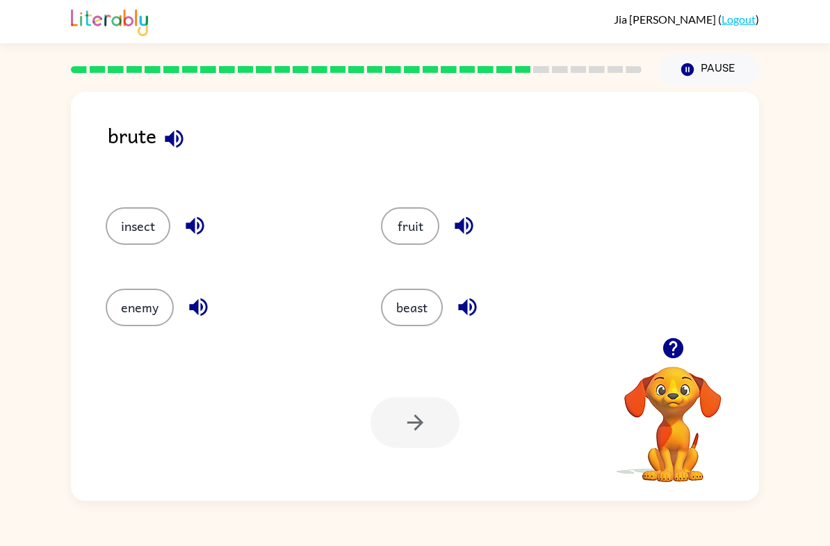
click at [143, 302] on button "enemy" at bounding box center [140, 308] width 68 height 38
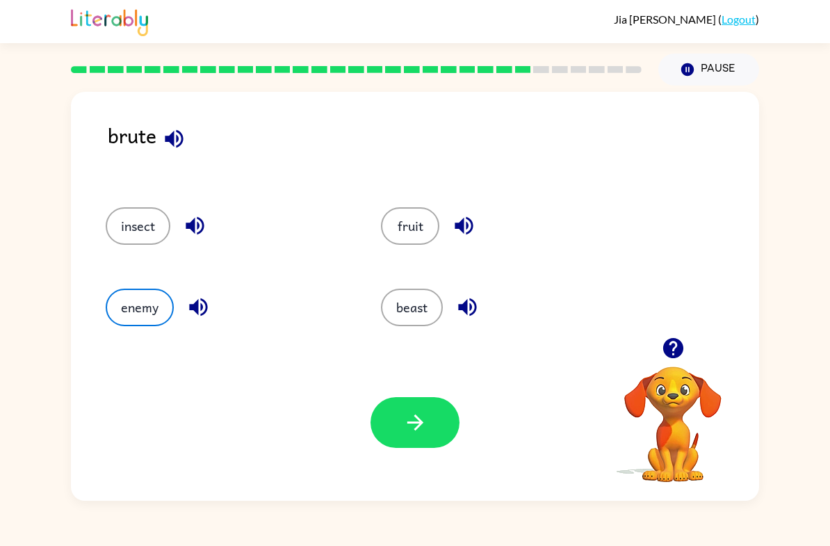
click at [440, 418] on button "button" at bounding box center [415, 422] width 89 height 51
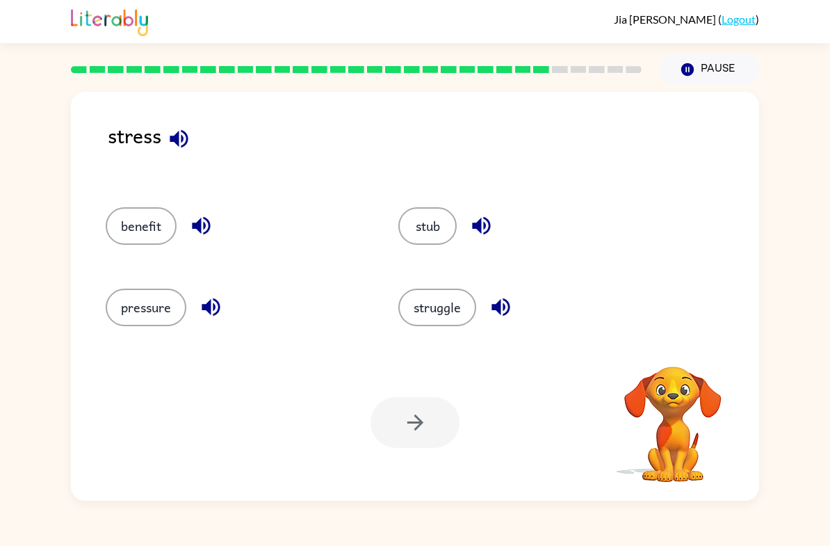
click at [447, 314] on button "struggle" at bounding box center [438, 308] width 78 height 38
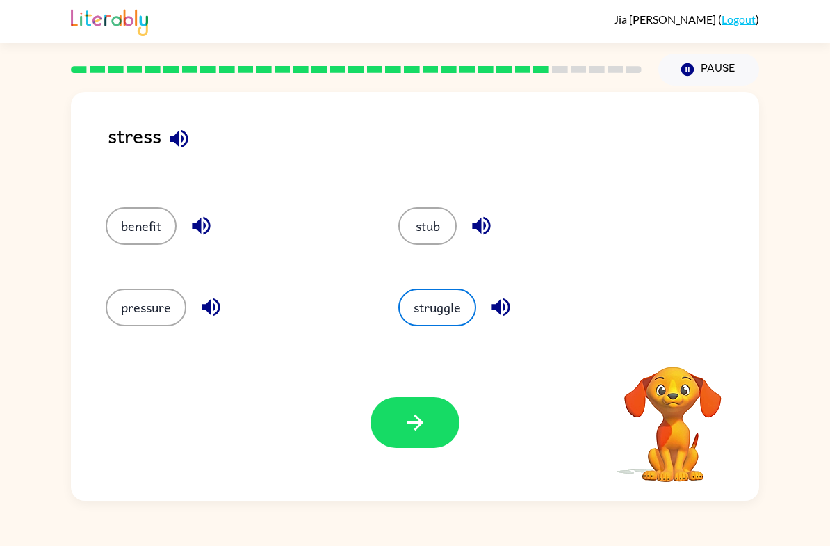
click at [407, 433] on icon "button" at bounding box center [415, 422] width 24 height 24
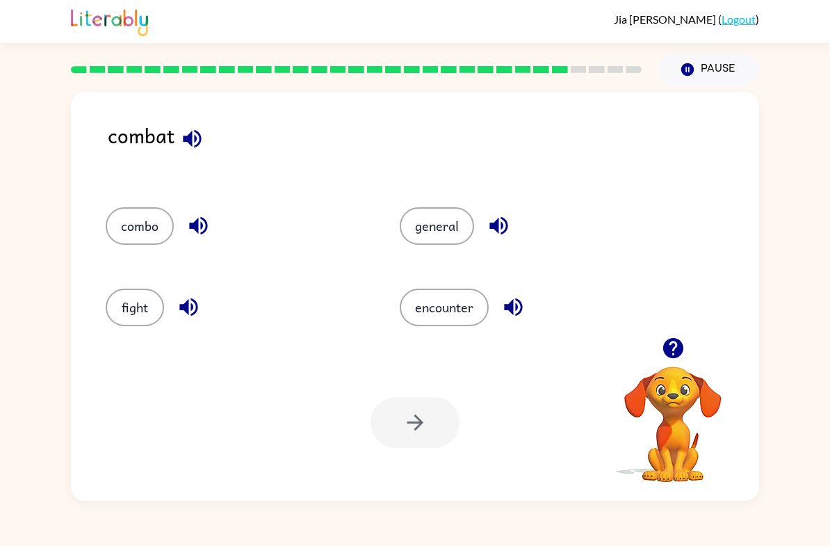
click at [472, 304] on button "encounter" at bounding box center [444, 308] width 89 height 38
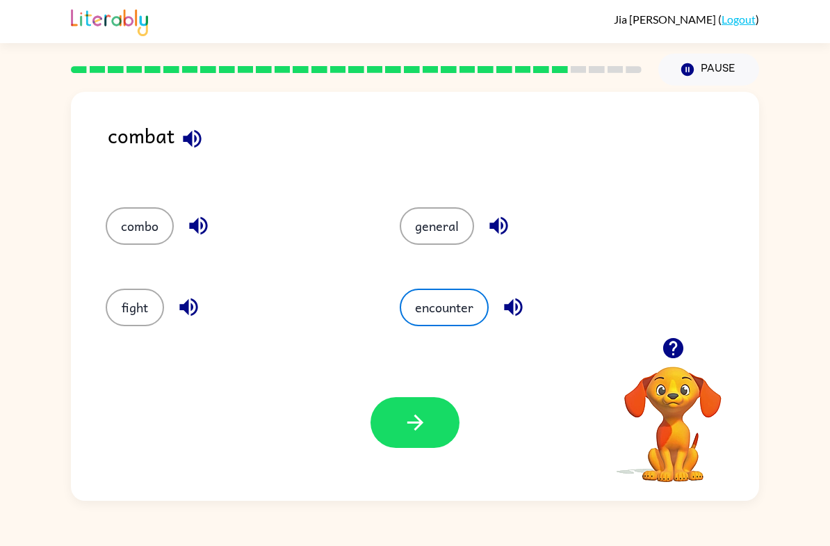
click at [427, 419] on icon "button" at bounding box center [415, 422] width 24 height 24
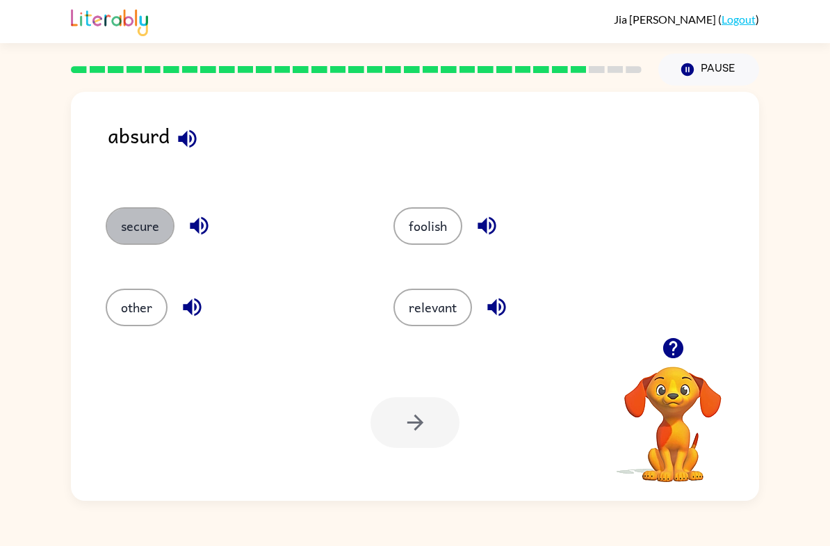
click at [146, 236] on button "secure" at bounding box center [140, 226] width 69 height 38
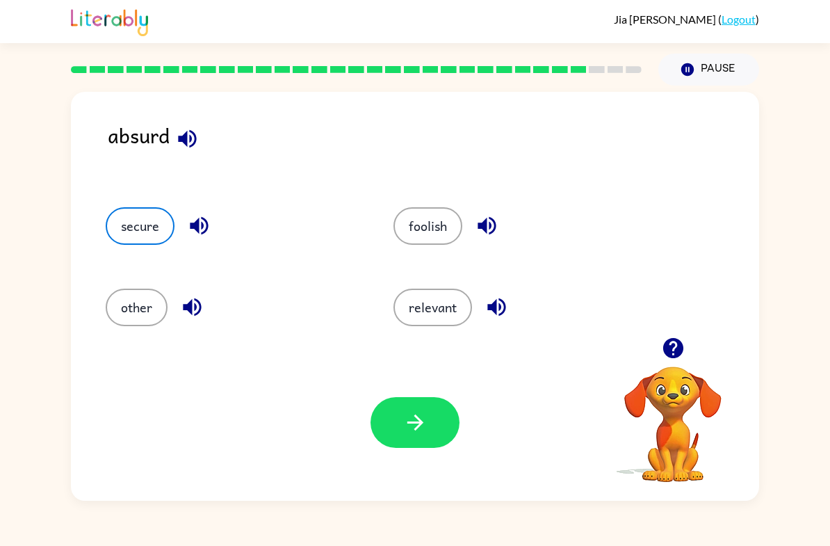
click at [427, 435] on icon "button" at bounding box center [415, 422] width 24 height 24
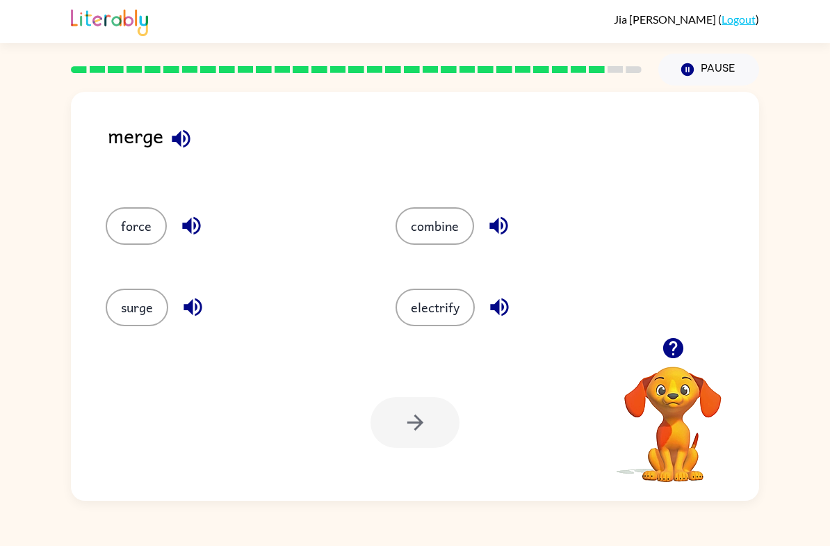
click at [456, 316] on button "electrify" at bounding box center [435, 308] width 79 height 38
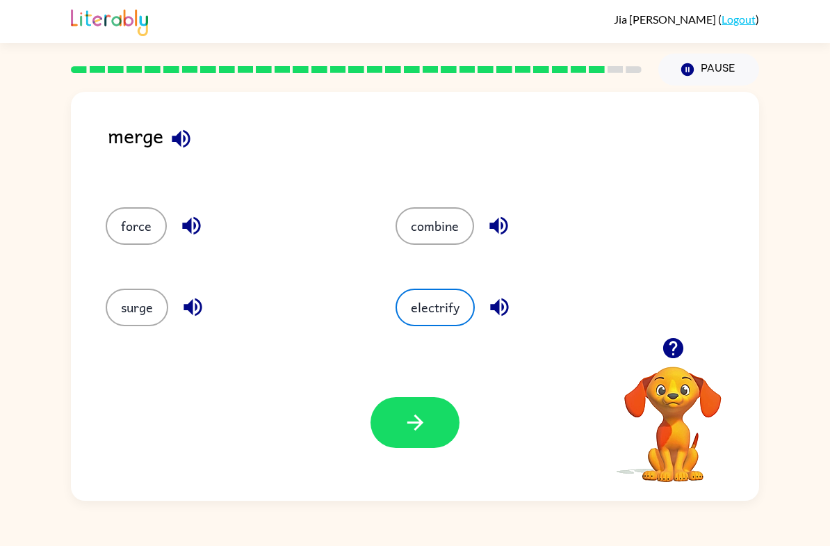
click at [711, 451] on video "Your browser must support playing .mp4 files to use Literably. Please try using…" at bounding box center [673, 414] width 139 height 139
click at [449, 236] on button "combine" at bounding box center [435, 226] width 79 height 38
click at [405, 432] on icon "button" at bounding box center [415, 422] width 24 height 24
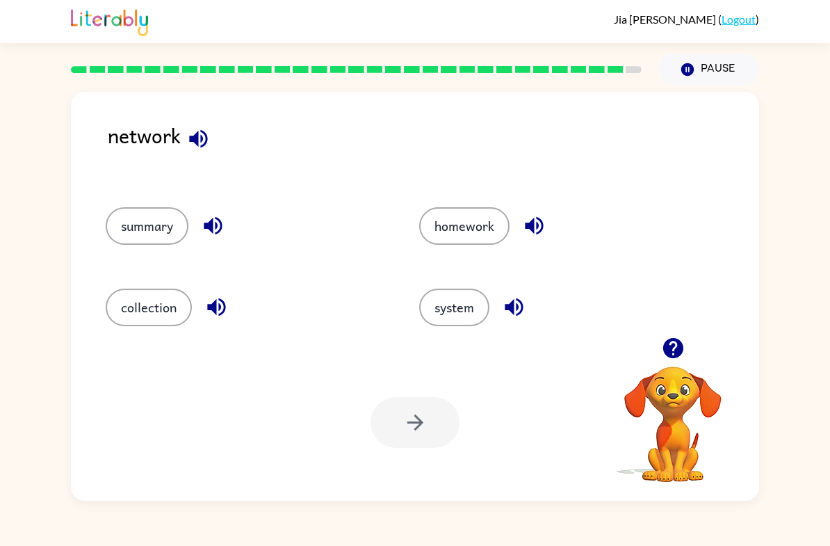
click at [169, 323] on button "collection" at bounding box center [149, 308] width 86 height 38
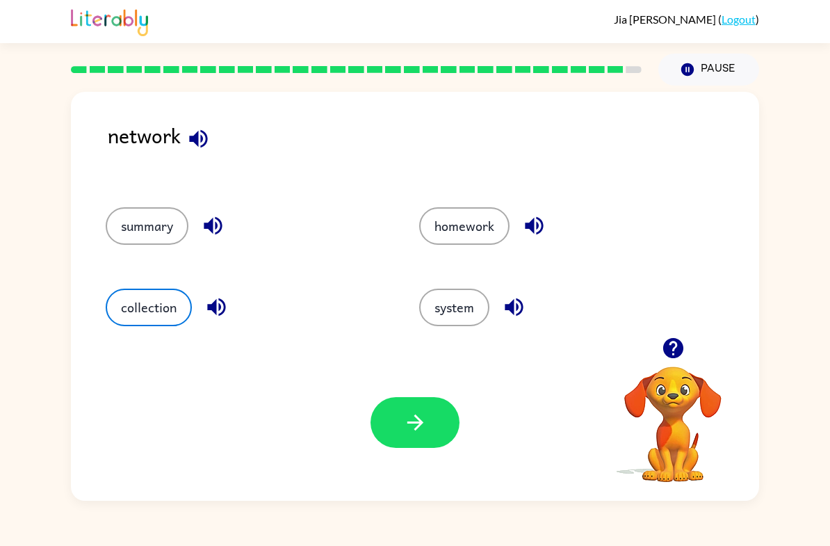
click at [156, 238] on button "summary" at bounding box center [147, 226] width 83 height 38
click at [462, 321] on button "system" at bounding box center [454, 308] width 70 height 38
click at [414, 406] on button "button" at bounding box center [415, 422] width 89 height 51
